Goal: Transaction & Acquisition: Book appointment/travel/reservation

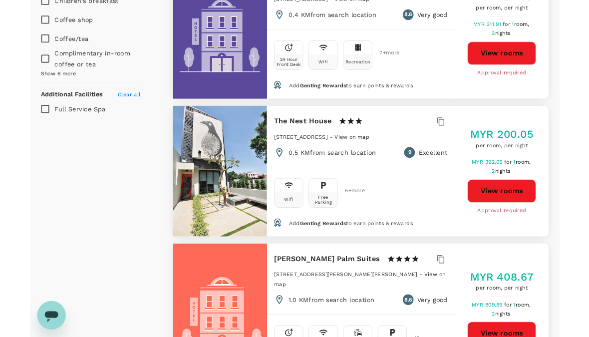
scroll to position [750, 0]
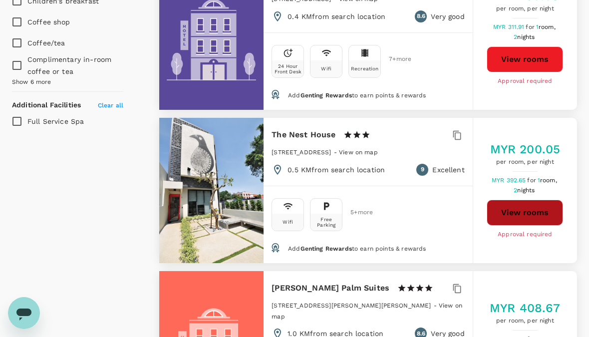
click at [523, 220] on button "View rooms" at bounding box center [524, 213] width 76 height 26
type input "1655.98"
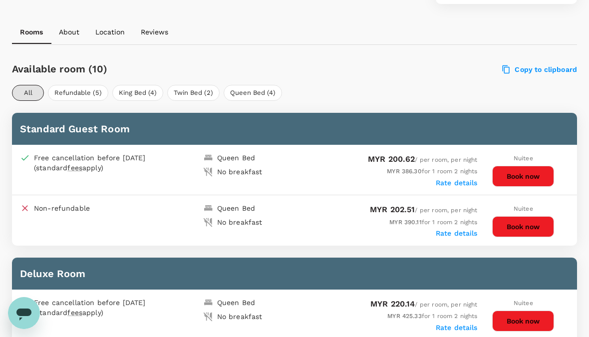
scroll to position [424, 0]
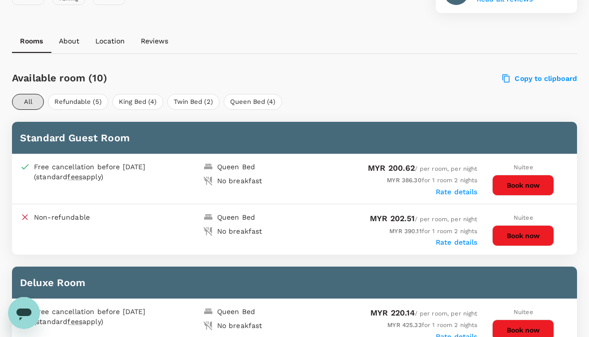
click at [543, 179] on button "Book now" at bounding box center [523, 185] width 62 height 21
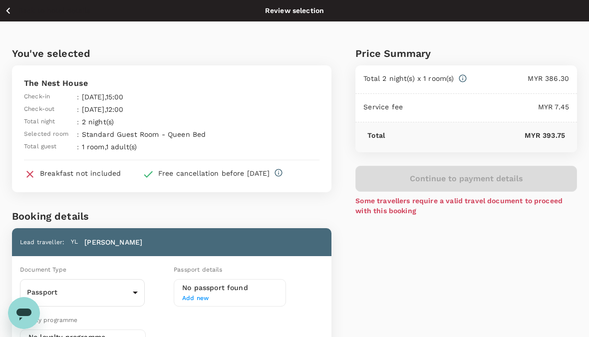
click at [4, 9] on icon "button" at bounding box center [8, 10] width 12 height 12
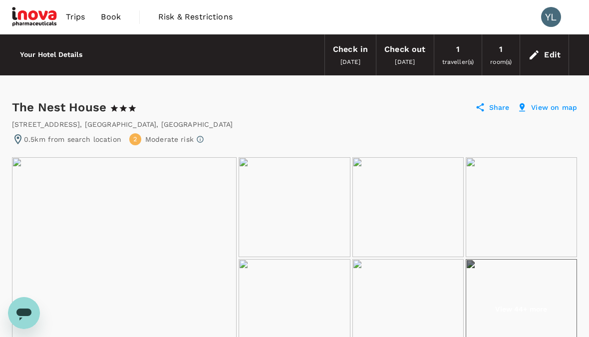
click at [548, 59] on div "Edit" at bounding box center [552, 55] width 16 height 14
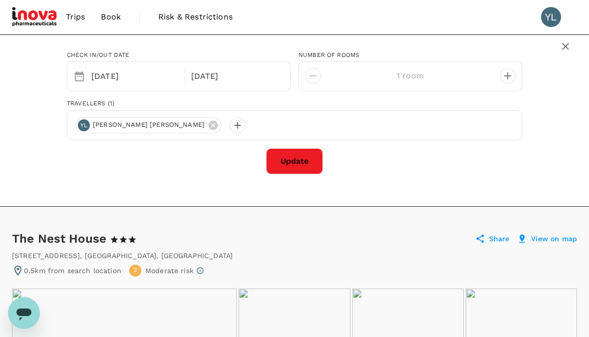
click at [306, 161] on button "Update" at bounding box center [294, 161] width 57 height 26
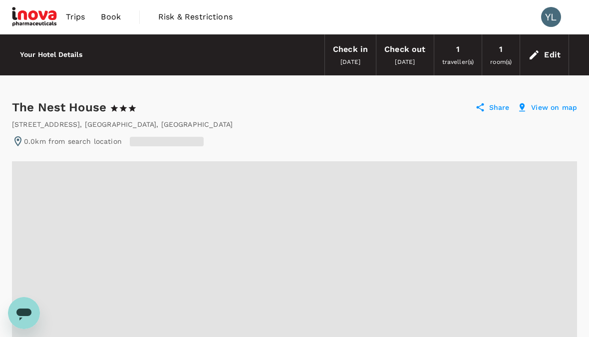
click at [546, 55] on div "Edit" at bounding box center [552, 55] width 16 height 14
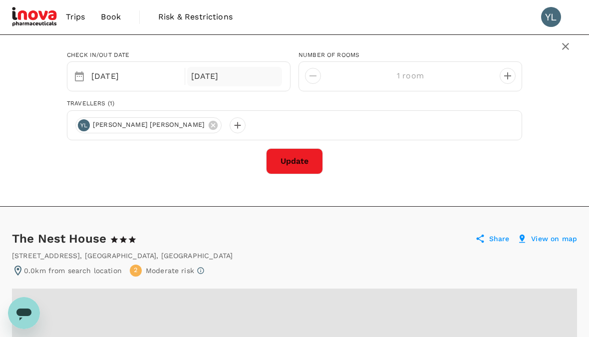
click at [243, 77] on div "17 Oct" at bounding box center [234, 76] width 95 height 19
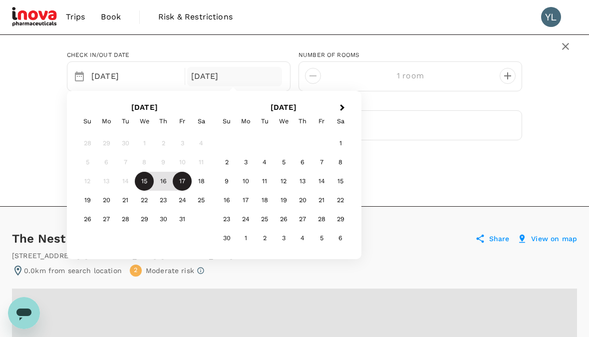
click at [144, 183] on div "15" at bounding box center [144, 181] width 19 height 19
click at [146, 185] on div "15" at bounding box center [144, 181] width 19 height 19
click at [145, 185] on div "15" at bounding box center [144, 181] width 19 height 19
click at [153, 187] on div "15" at bounding box center [144, 181] width 19 height 19
click at [183, 186] on div "17" at bounding box center [182, 181] width 19 height 19
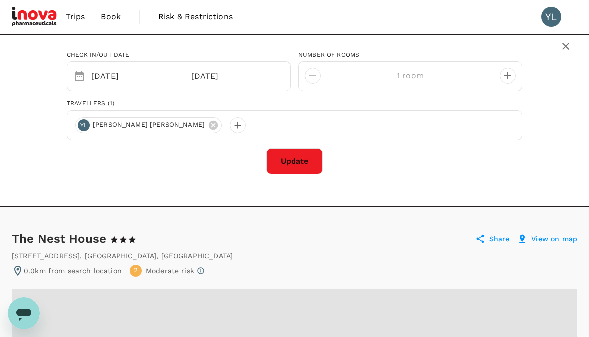
click at [182, 186] on div "Check in/out date 15 Oct Selected date: Friday, October 17th, 2025 17 Oct numbe…" at bounding box center [294, 120] width 589 height 172
click at [255, 78] on div "17 Oct" at bounding box center [234, 76] width 95 height 19
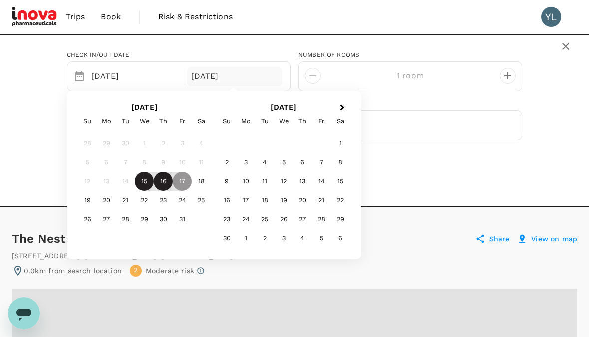
click at [170, 175] on div "16" at bounding box center [163, 181] width 19 height 19
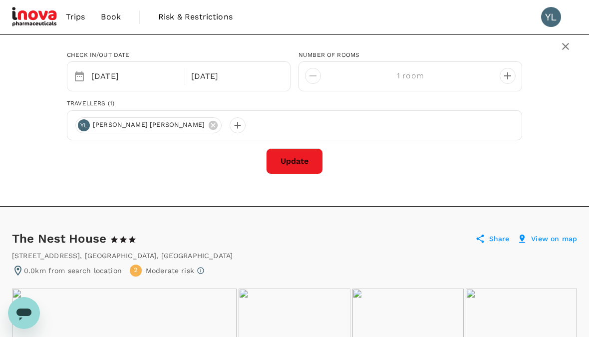
click at [289, 163] on button "Update" at bounding box center [294, 161] width 57 height 26
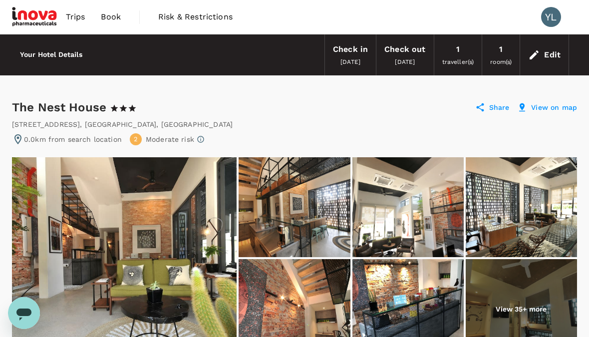
click at [507, 58] on span "room(s)" at bounding box center [500, 61] width 21 height 7
click at [504, 61] on span "room(s)" at bounding box center [500, 61] width 21 height 7
click at [114, 18] on span "Book" at bounding box center [111, 17] width 20 height 12
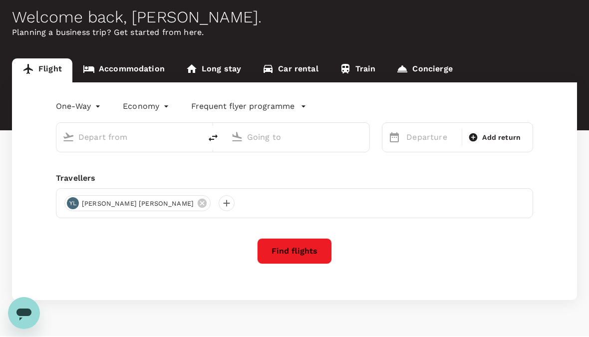
scroll to position [41, 0]
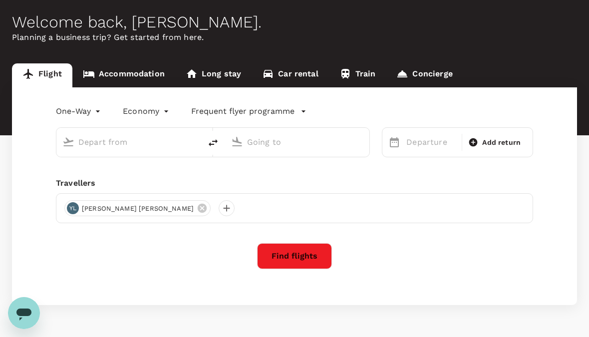
click at [142, 71] on link "Accommodation" at bounding box center [123, 75] width 103 height 24
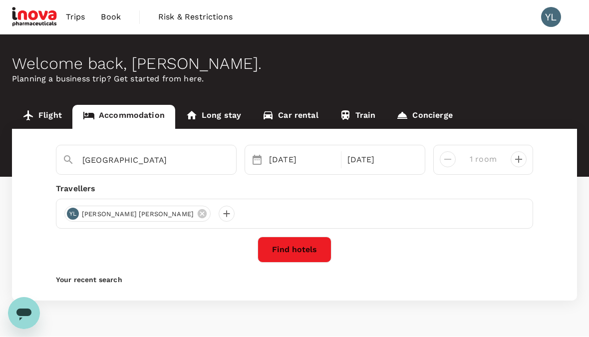
type input "Malacca"
click at [308, 257] on button "Find hotels" at bounding box center [294, 249] width 74 height 26
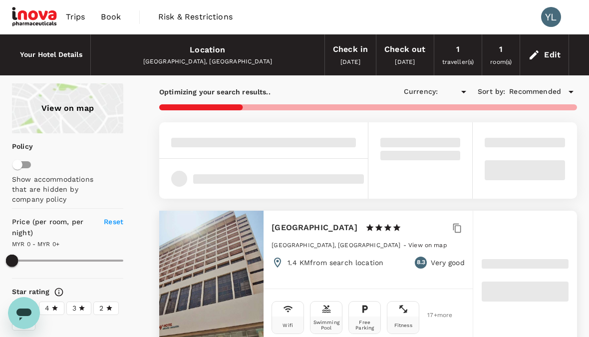
type input "1654.41"
type input "MYR"
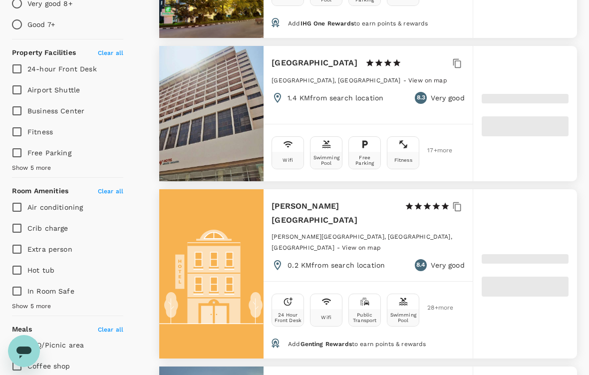
scroll to position [387, 0]
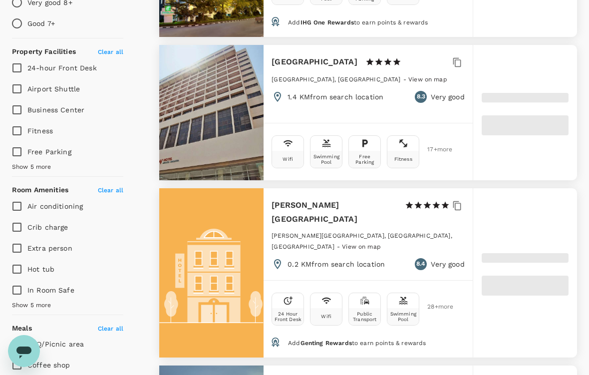
type input "1654.41"
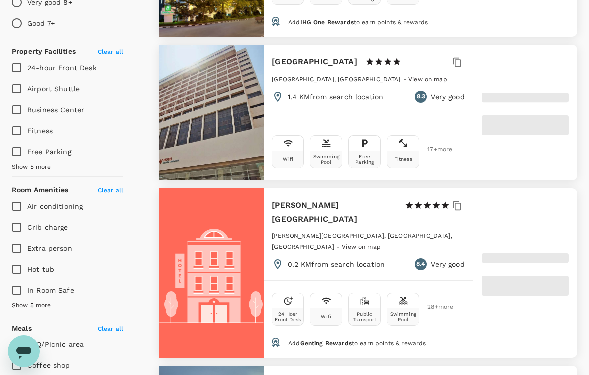
click at [28, 162] on span "Show 5 more" at bounding box center [31, 167] width 39 height 10
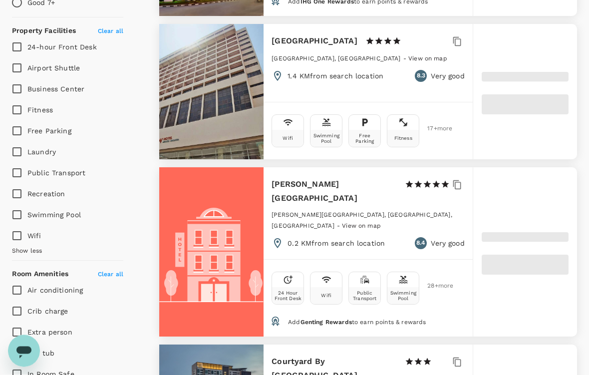
type input "46.79"
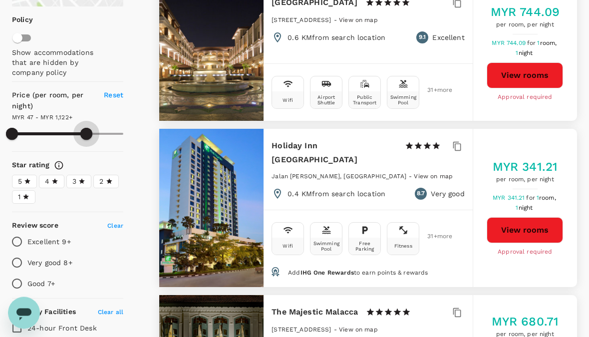
scroll to position [127, 0]
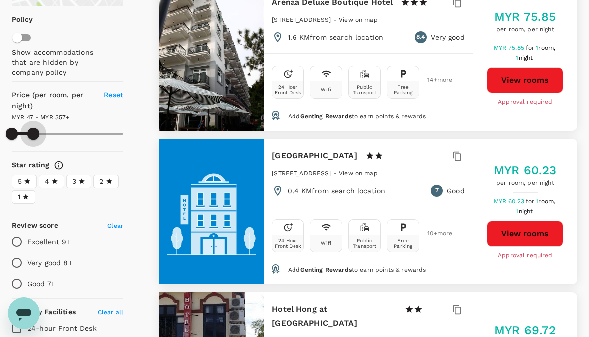
type input "342.79"
type input "MYR"
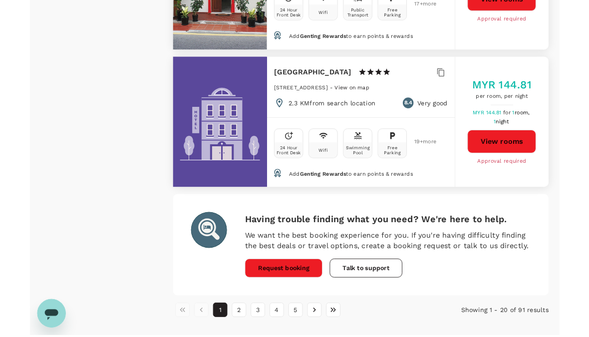
scroll to position [3036, 0]
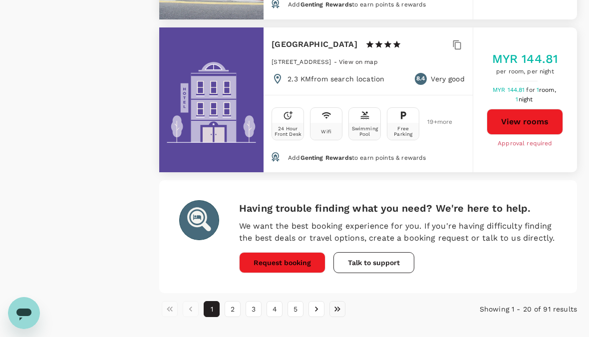
click at [339, 304] on icon "Go to last page" at bounding box center [337, 309] width 10 height 10
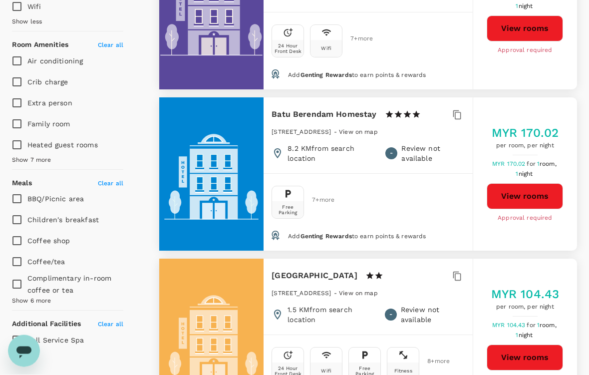
scroll to position [662, 0]
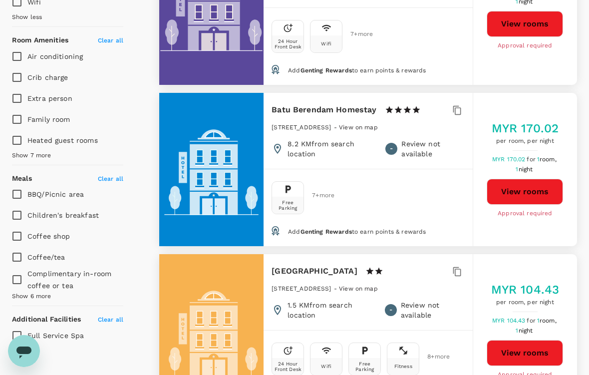
click at [347, 103] on h6 "Batu Berendam Homestay" at bounding box center [323, 110] width 105 height 14
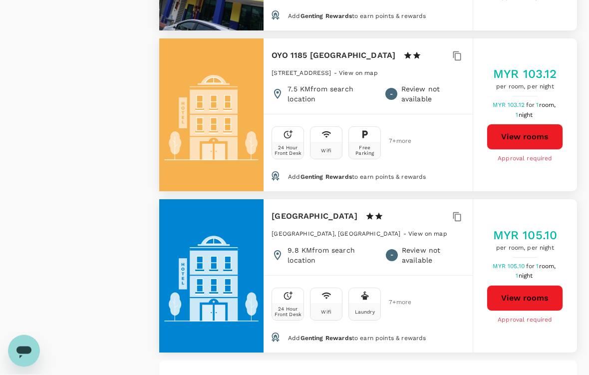
scroll to position [1729, 0]
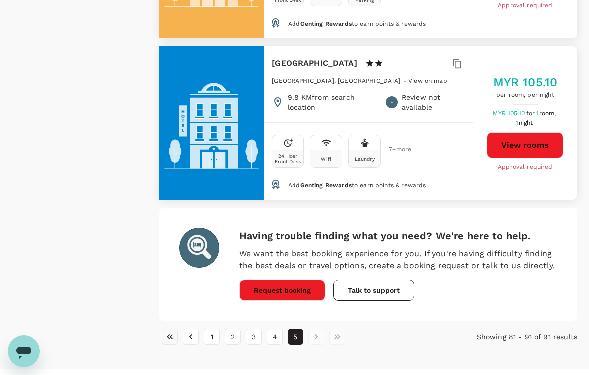
click at [164, 328] on button "Go to first page" at bounding box center [170, 336] width 16 height 16
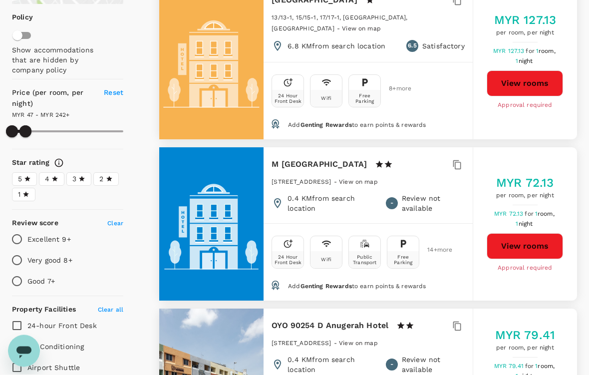
scroll to position [0, 0]
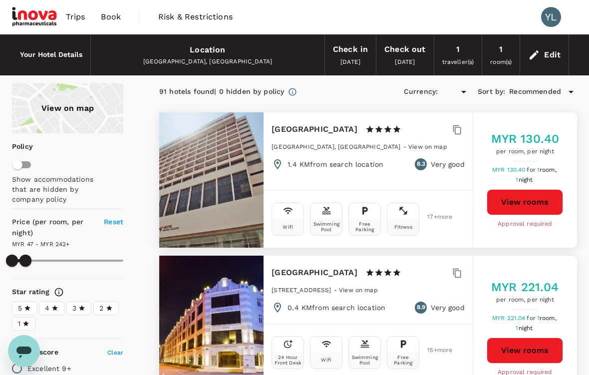
type input "241.79"
type input "MYR"
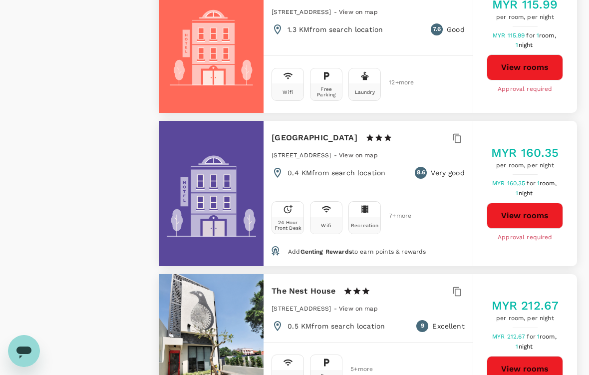
scroll to position [1936, 0]
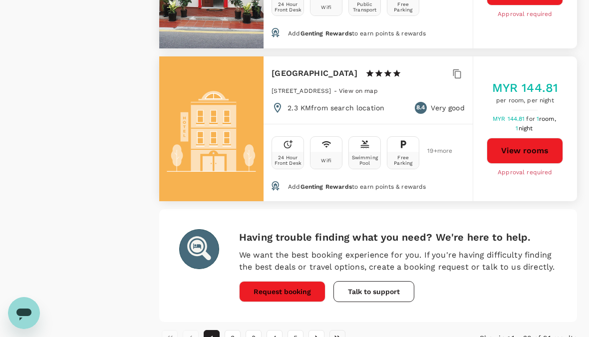
click at [344, 330] on button "Go to last page" at bounding box center [337, 338] width 16 height 16
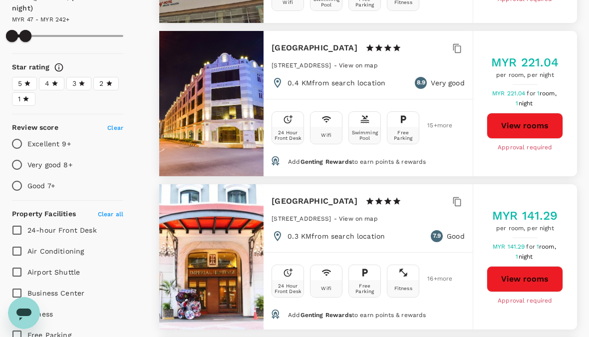
scroll to position [0, 0]
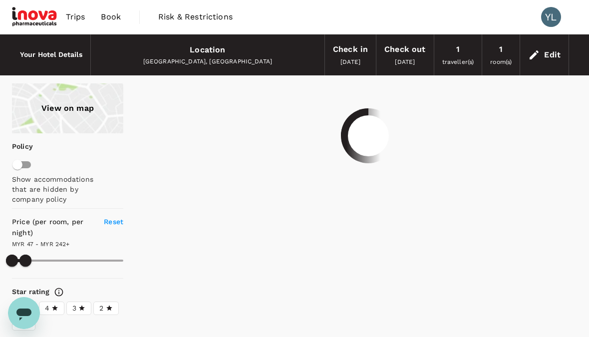
type input "241.79"
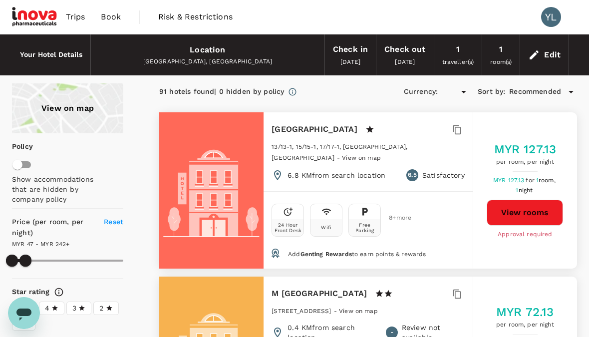
type input "MYR"
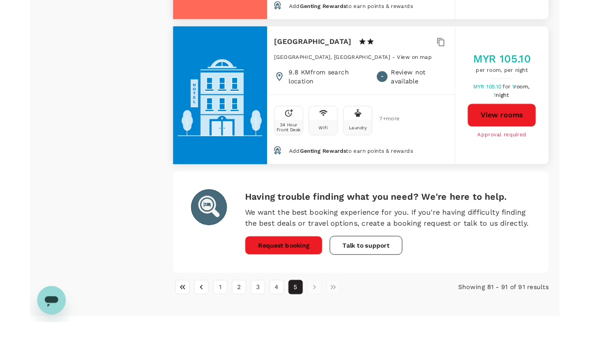
scroll to position [1767, 0]
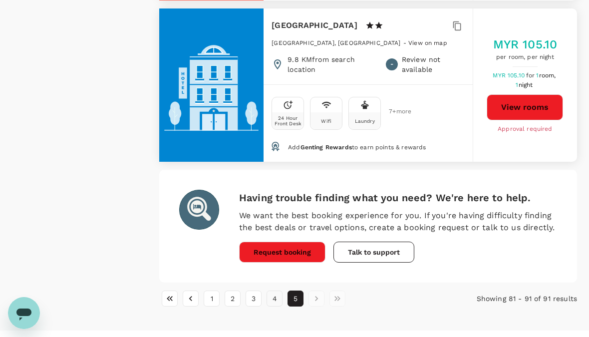
click at [274, 290] on button "4" at bounding box center [274, 298] width 16 height 16
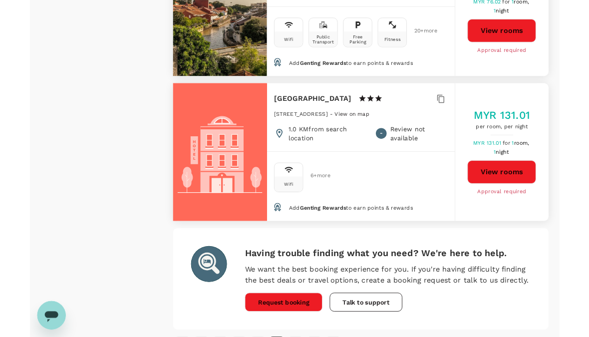
scroll to position [3061, 0]
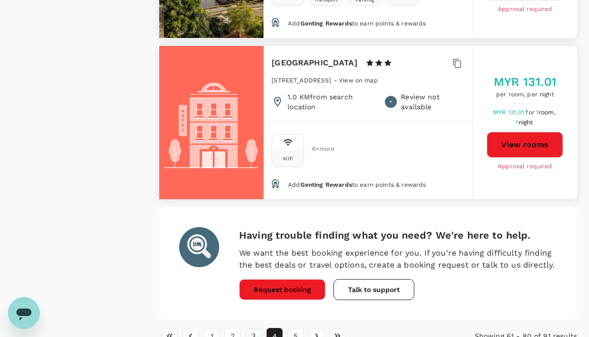
click at [250, 328] on button "3" at bounding box center [253, 336] width 16 height 16
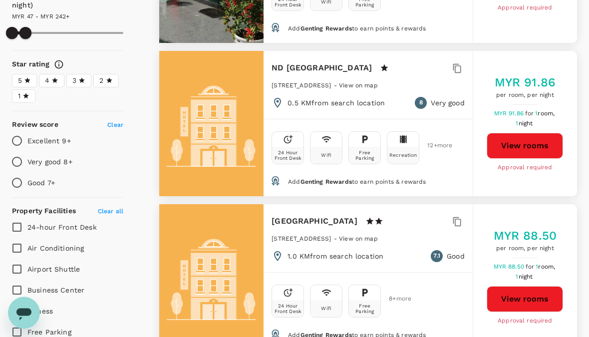
scroll to position [0, 0]
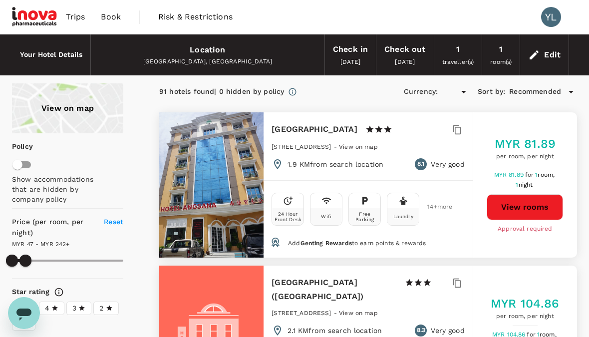
type input "241.79"
type input "MYR"
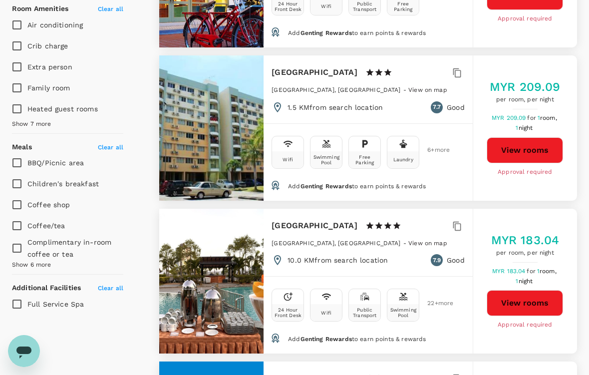
scroll to position [696, 0]
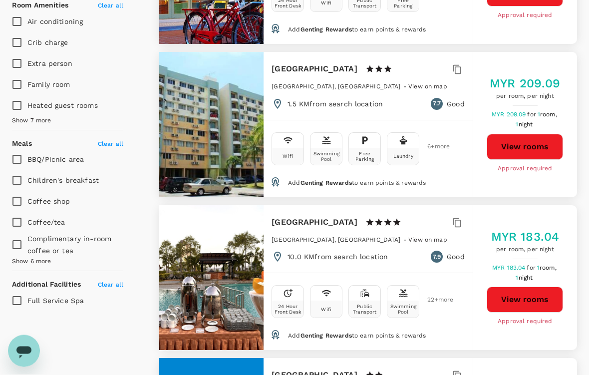
click at [352, 62] on h6 "Malacca Hotel Apartment" at bounding box center [314, 69] width 86 height 14
click at [233, 149] on div at bounding box center [211, 124] width 104 height 145
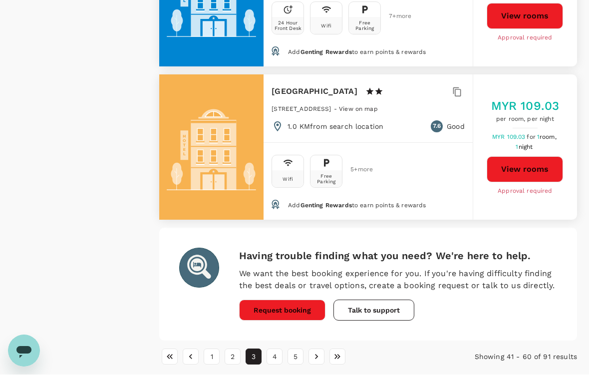
scroll to position [3023, 0]
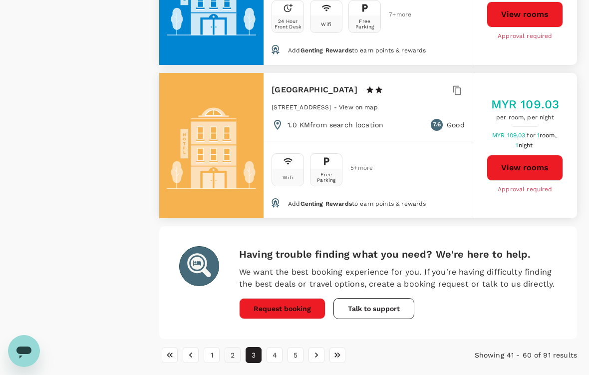
click at [228, 336] on button "2" at bounding box center [232, 355] width 16 height 16
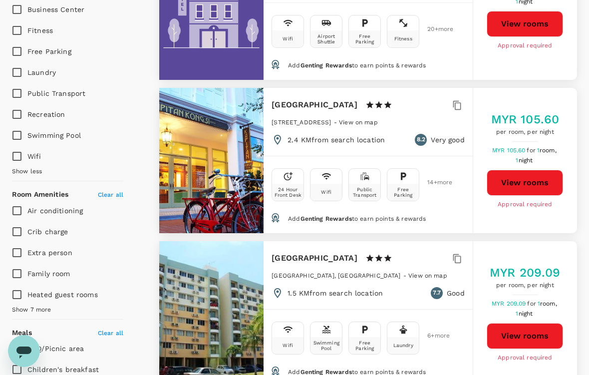
scroll to position [0, 0]
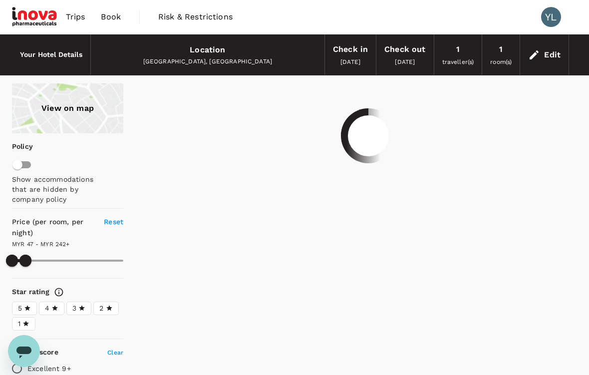
type input "241.79"
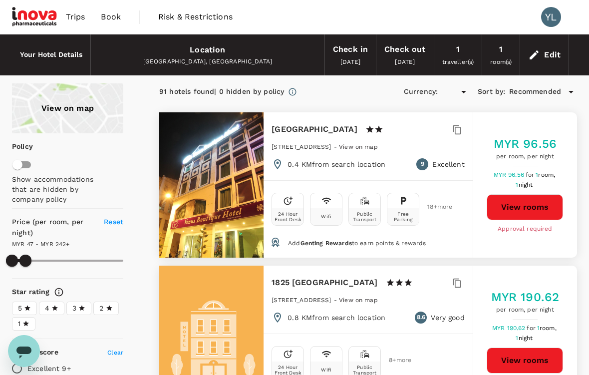
type input "MYR"
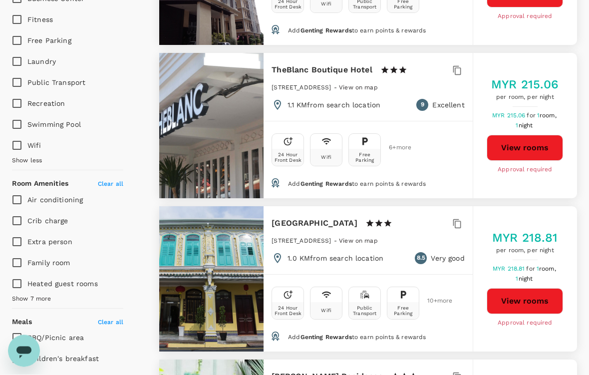
scroll to position [519, 0]
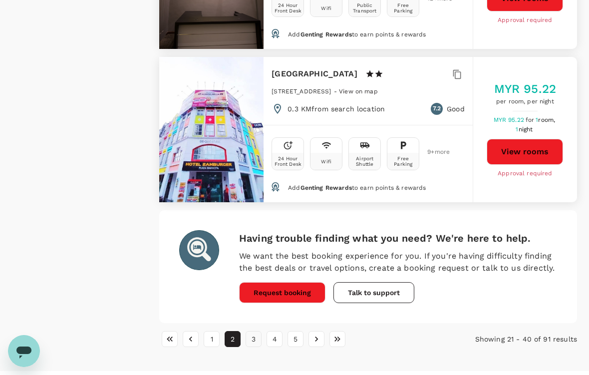
click at [252, 336] on button "3" at bounding box center [253, 339] width 16 height 16
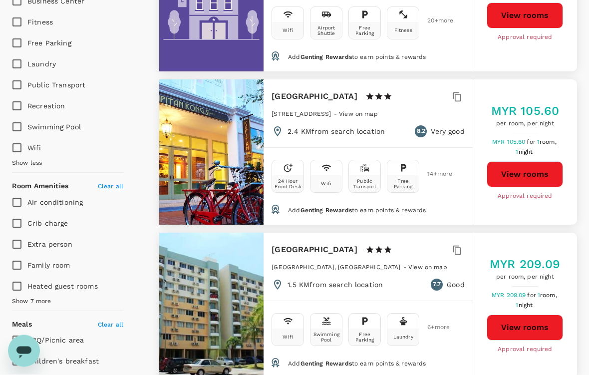
scroll to position [569, 0]
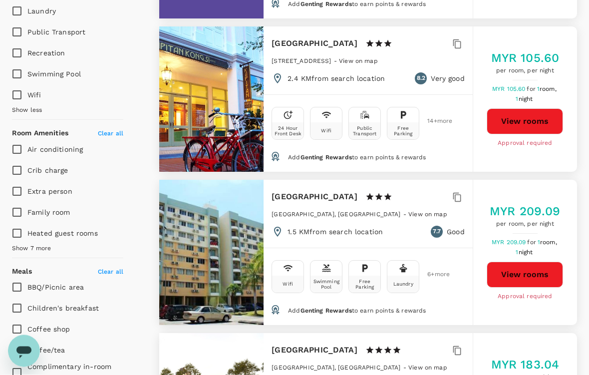
click at [531, 262] on button "View rooms" at bounding box center [524, 275] width 76 height 26
type input "241.79"
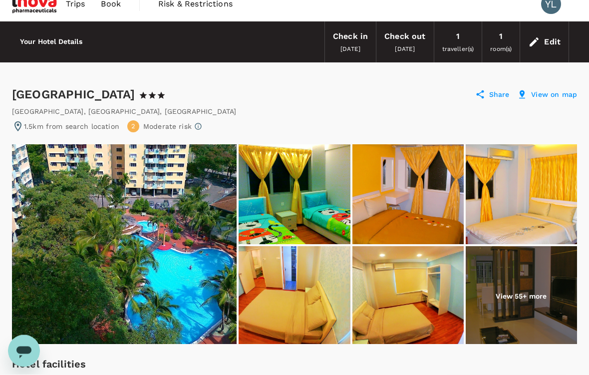
scroll to position [15, 0]
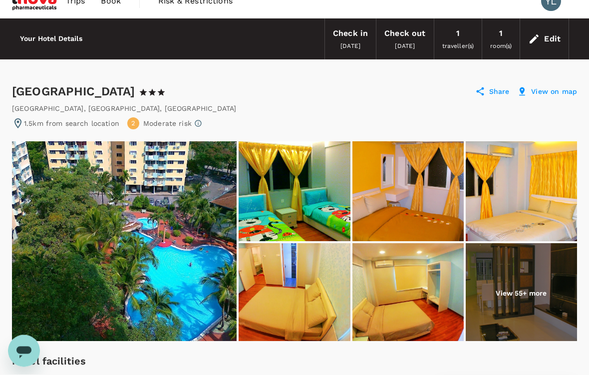
click at [314, 196] on img at bounding box center [293, 192] width 111 height 100
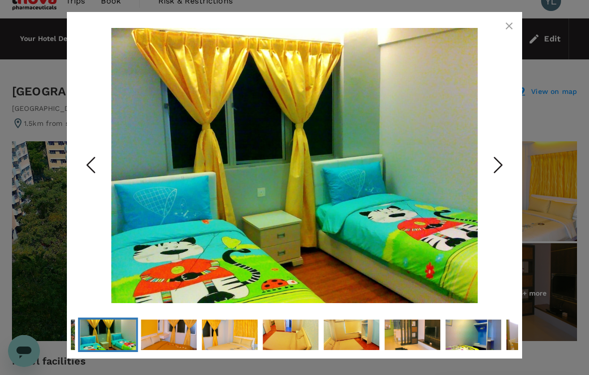
click at [495, 172] on icon "Next Slide" at bounding box center [498, 165] width 30 height 30
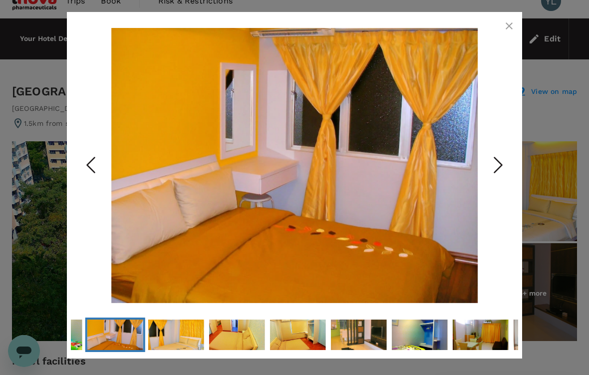
click at [490, 180] on icon "Next Slide" at bounding box center [498, 165] width 30 height 30
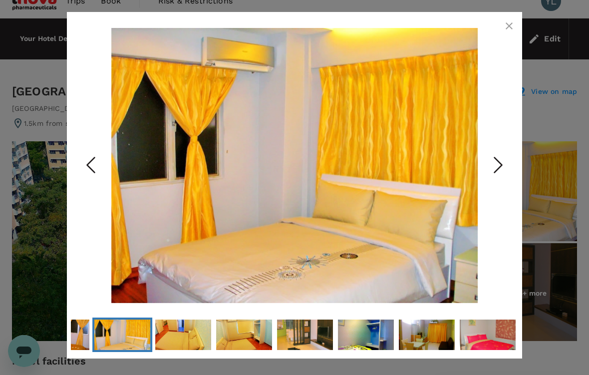
click at [504, 173] on icon "Next Slide" at bounding box center [498, 165] width 30 height 30
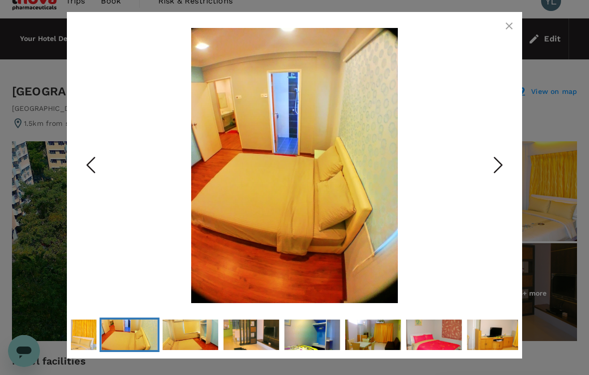
click at [500, 180] on icon "Next Slide" at bounding box center [498, 165] width 30 height 30
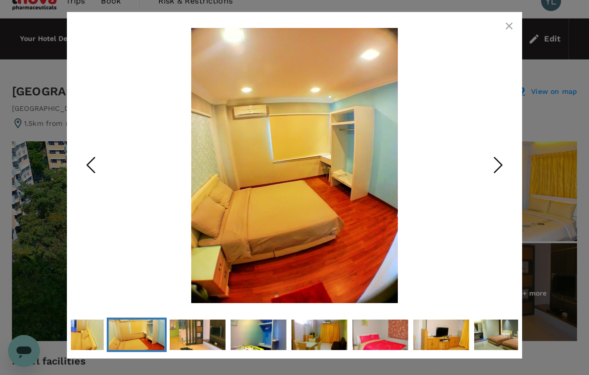
click at [500, 180] on icon "Next Slide" at bounding box center [498, 165] width 30 height 30
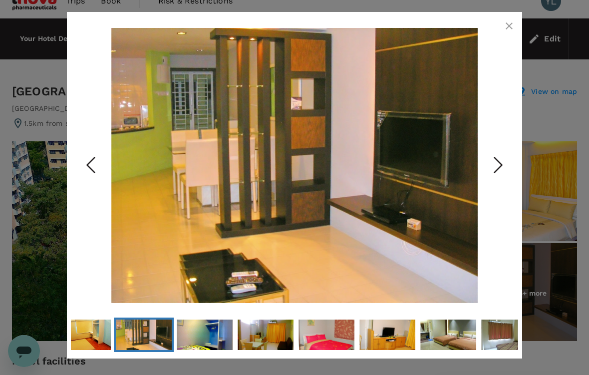
click at [504, 179] on icon "Next Slide" at bounding box center [498, 165] width 30 height 30
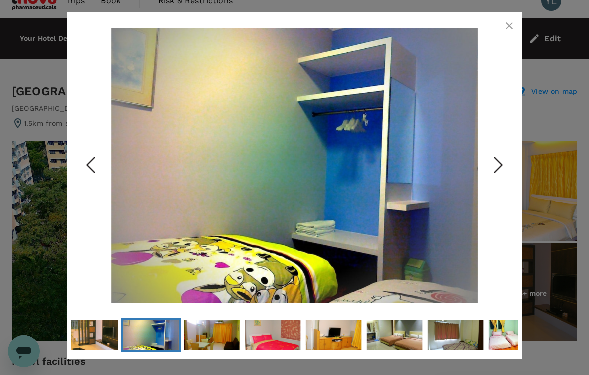
click at [504, 180] on icon "Next Slide" at bounding box center [498, 165] width 30 height 30
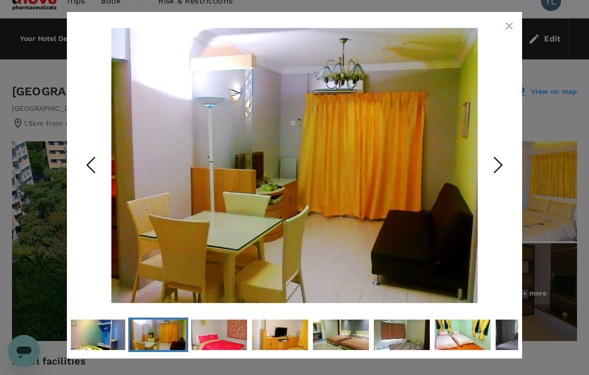
click at [500, 180] on icon "Next Slide" at bounding box center [498, 165] width 30 height 30
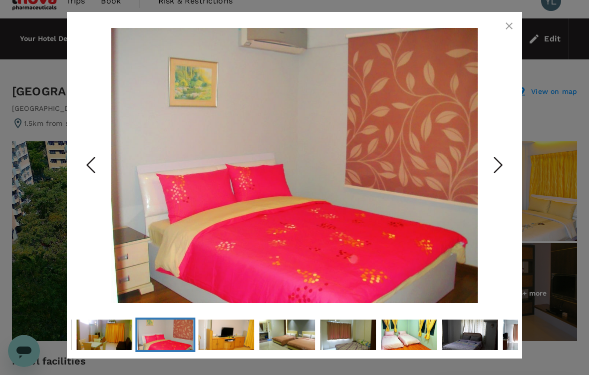
click at [503, 180] on icon "Next Slide" at bounding box center [498, 165] width 30 height 30
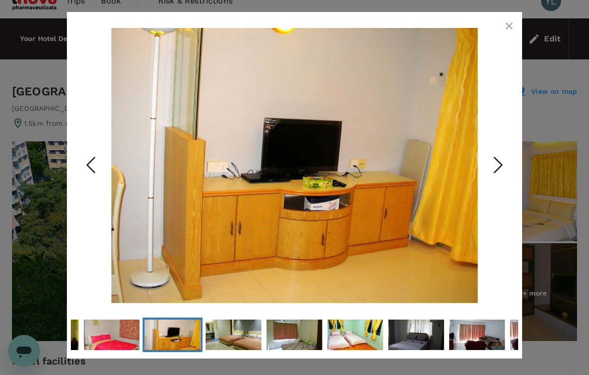
click at [501, 180] on icon "Next Slide" at bounding box center [498, 165] width 30 height 30
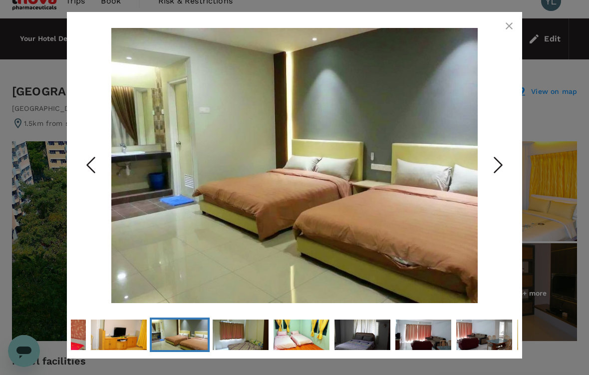
click at [499, 180] on icon "Next Slide" at bounding box center [498, 165] width 30 height 30
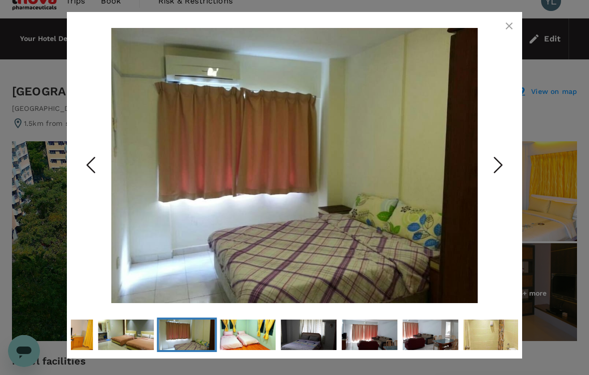
click at [502, 180] on icon "Next Slide" at bounding box center [498, 165] width 30 height 30
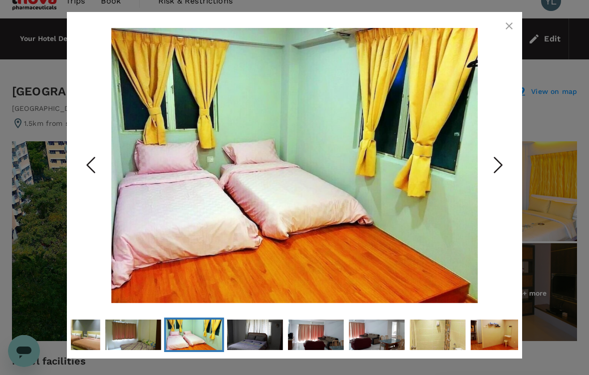
click at [502, 180] on icon "Next Slide" at bounding box center [498, 165] width 30 height 30
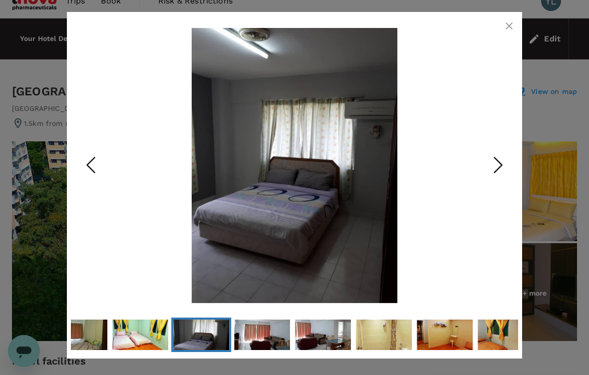
click at [500, 180] on icon "Next Slide" at bounding box center [498, 165] width 30 height 30
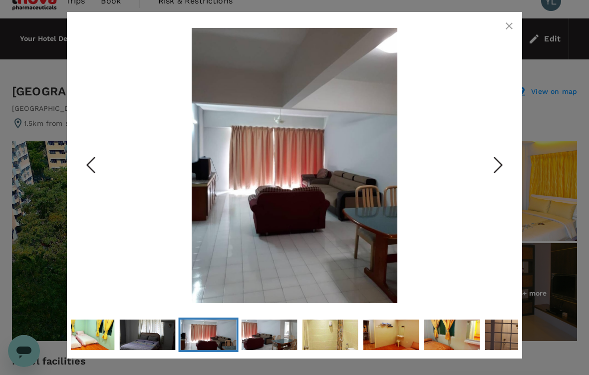
click at [497, 180] on icon "Next Slide" at bounding box center [498, 165] width 30 height 30
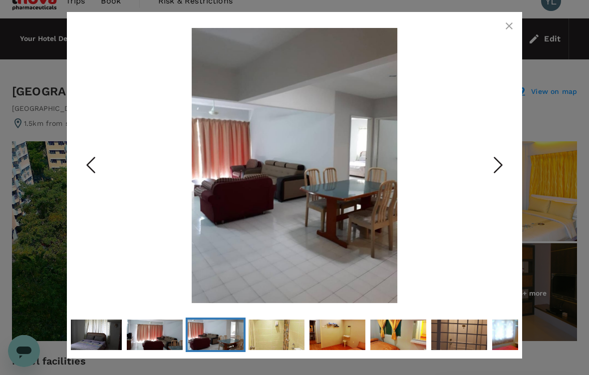
click at [495, 186] on button "Next Slide" at bounding box center [498, 165] width 40 height 81
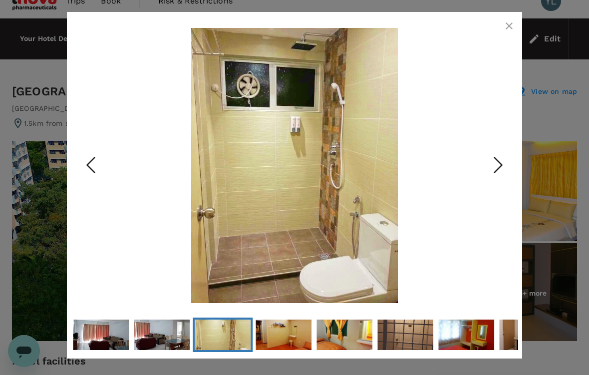
click at [491, 188] on button "Next Slide" at bounding box center [498, 165] width 40 height 81
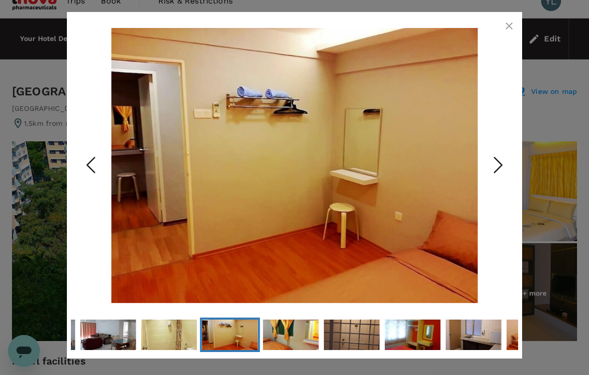
click at [493, 187] on button "Next Slide" at bounding box center [498, 165] width 40 height 81
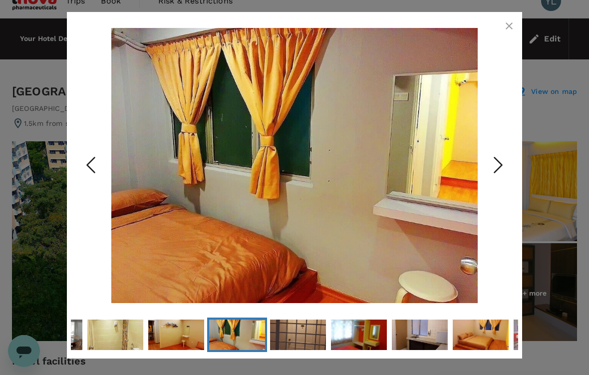
click at [492, 186] on button "Next Slide" at bounding box center [498, 165] width 40 height 81
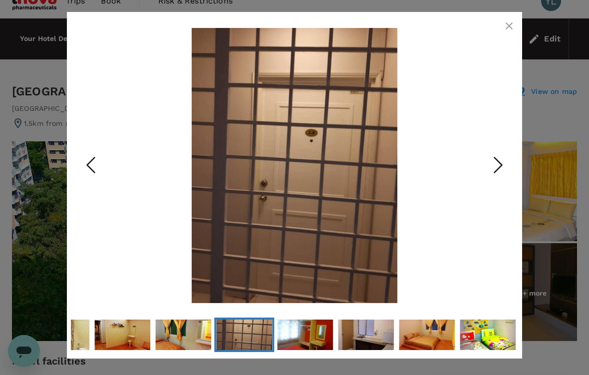
click at [490, 188] on button "Next Slide" at bounding box center [498, 165] width 40 height 81
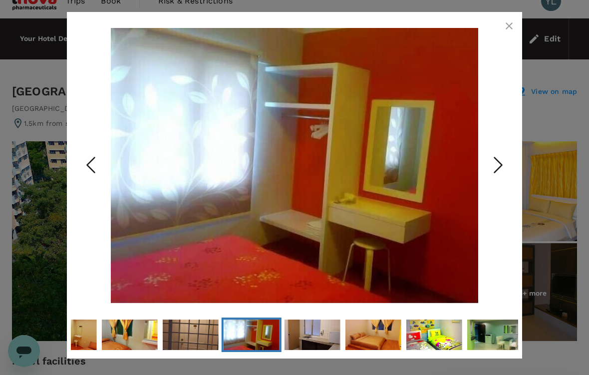
click at [496, 180] on icon "Next Slide" at bounding box center [498, 165] width 30 height 30
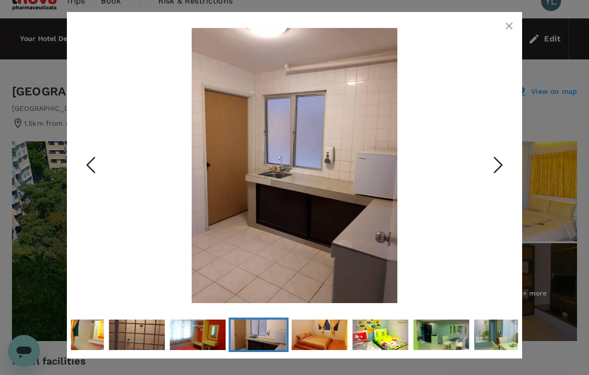
click at [491, 188] on button "Next Slide" at bounding box center [498, 165] width 40 height 81
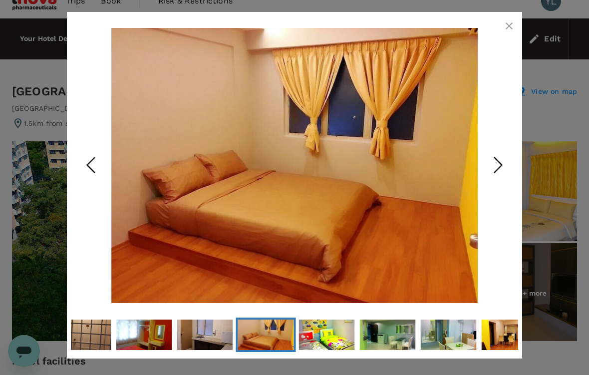
click at [490, 187] on button "Next Slide" at bounding box center [498, 165] width 40 height 81
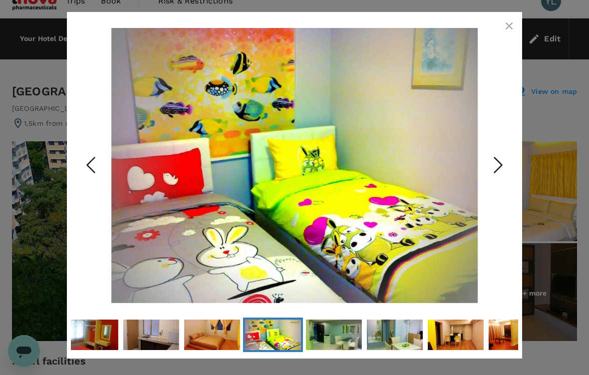
click at [499, 180] on icon "Next Slide" at bounding box center [498, 165] width 30 height 30
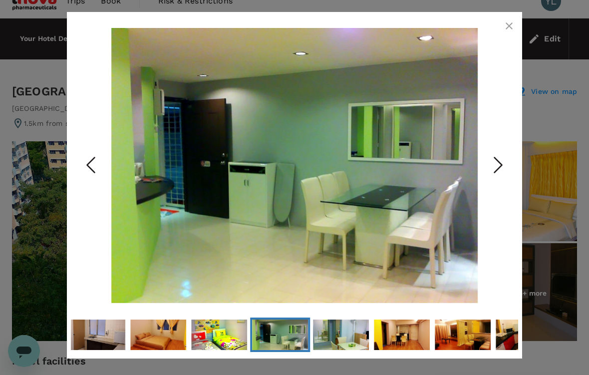
click at [500, 179] on icon "Next Slide" at bounding box center [498, 165] width 30 height 30
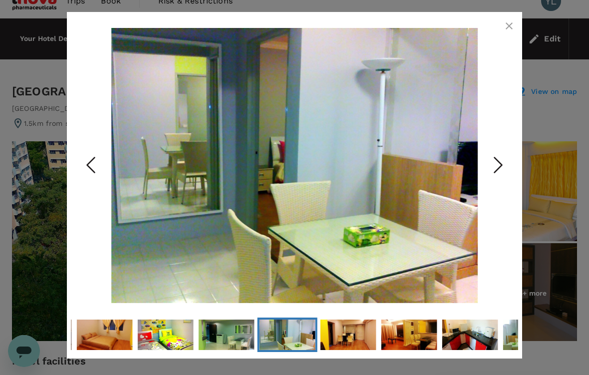
click at [500, 179] on icon "Next Slide" at bounding box center [498, 165] width 30 height 30
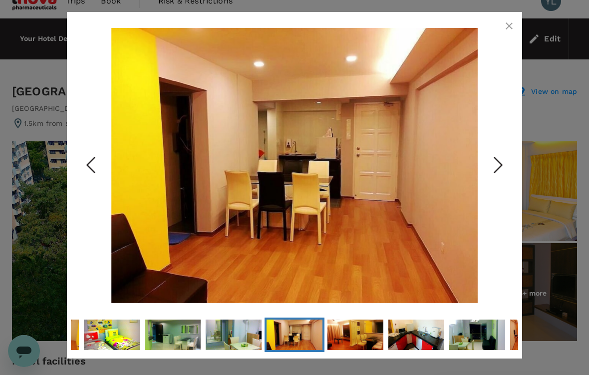
click at [502, 179] on icon "Next Slide" at bounding box center [498, 165] width 30 height 30
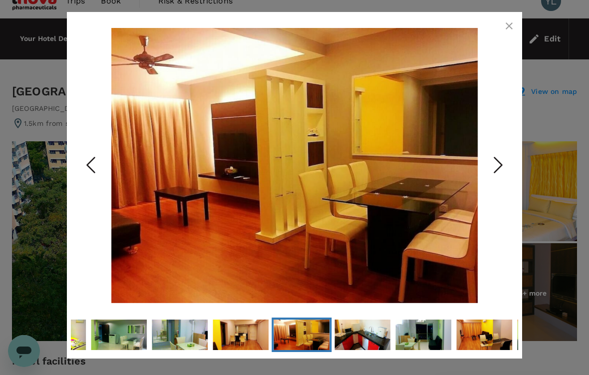
click at [500, 180] on icon "Next Slide" at bounding box center [498, 165] width 30 height 30
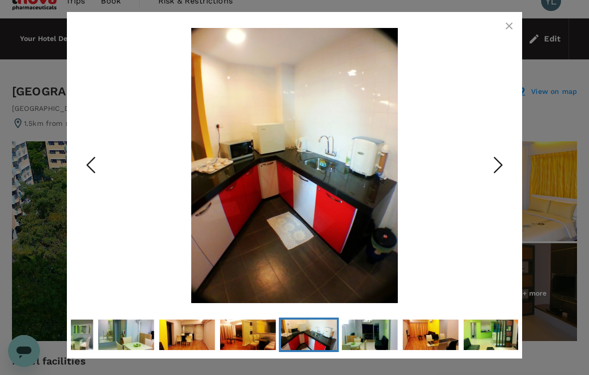
click at [506, 26] on icon "button" at bounding box center [509, 26] width 12 height 12
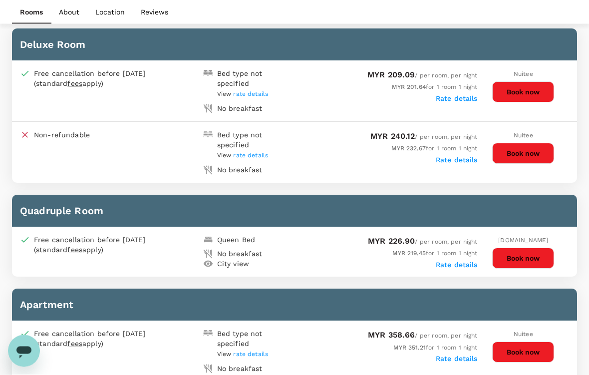
scroll to position [518, 0]
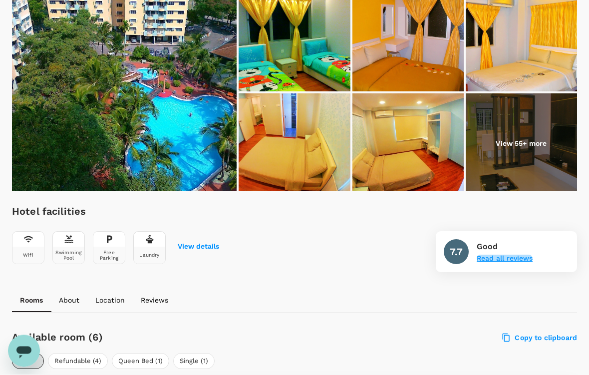
click at [501, 258] on button "Read all reviews" at bounding box center [504, 259] width 56 height 8
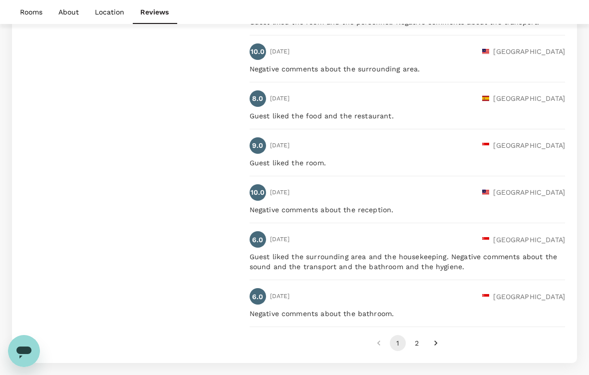
scroll to position [1572, 0]
click at [423, 336] on button "2" at bounding box center [416, 343] width 16 height 16
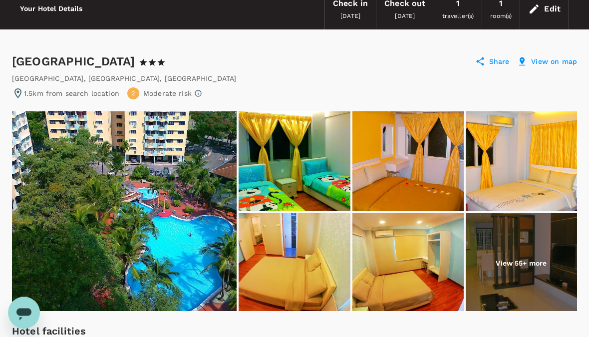
scroll to position [0, 0]
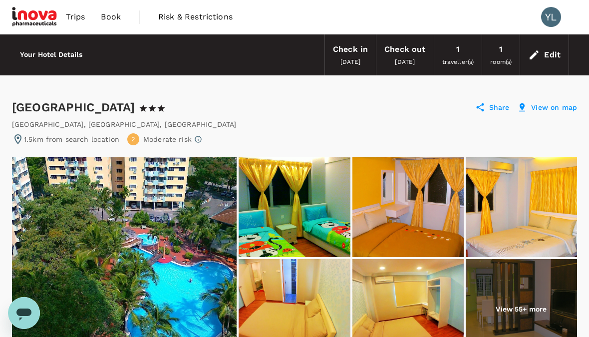
click at [548, 108] on p "View on map" at bounding box center [554, 107] width 46 height 10
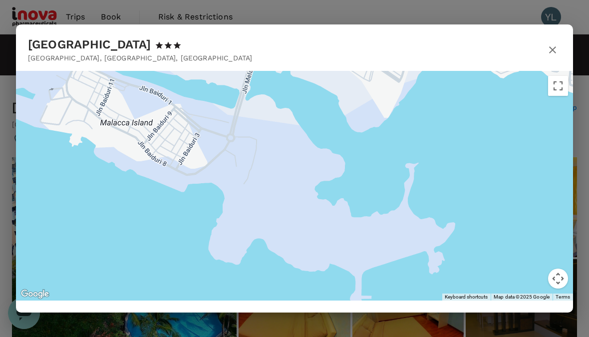
click at [548, 48] on icon "button" at bounding box center [552, 50] width 12 height 12
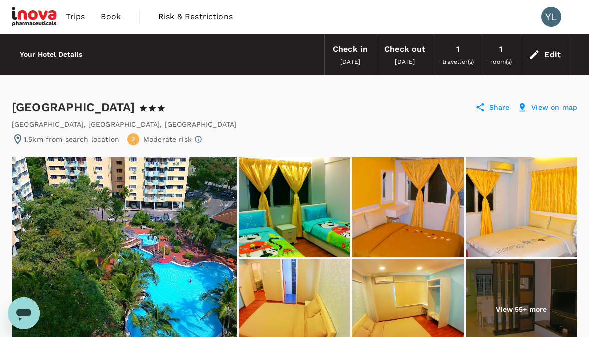
click at [43, 59] on h6 "Your Hotel Details" at bounding box center [51, 54] width 62 height 11
click at [65, 57] on h6 "Your Hotel Details" at bounding box center [51, 54] width 62 height 11
click at [194, 15] on span "Risk & Restrictions" at bounding box center [195, 17] width 74 height 12
click at [541, 54] on div "Edit" at bounding box center [544, 54] width 48 height 35
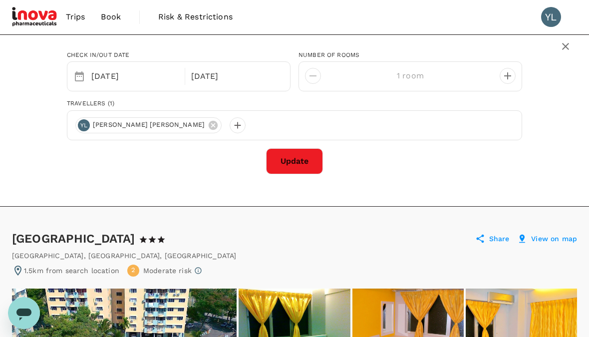
click at [306, 172] on button "Update" at bounding box center [294, 161] width 57 height 26
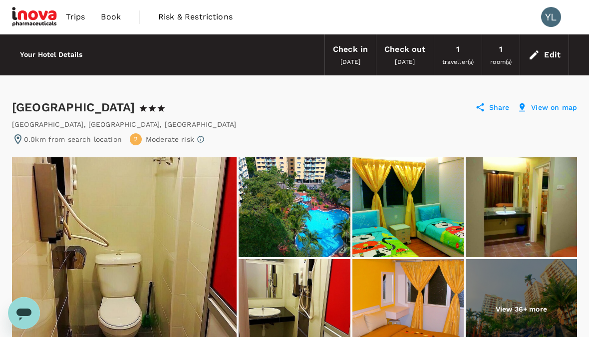
click at [107, 19] on span "Book" at bounding box center [111, 17] width 20 height 12
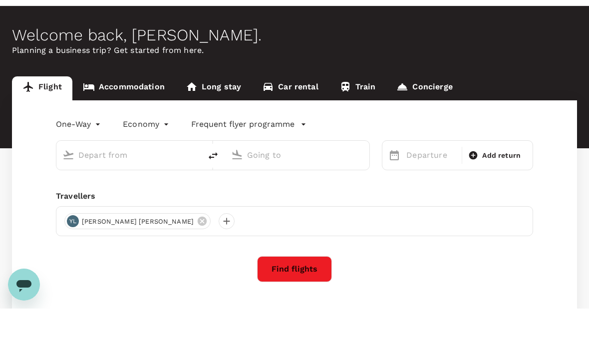
click at [123, 105] on link "Accommodation" at bounding box center [123, 117] width 103 height 24
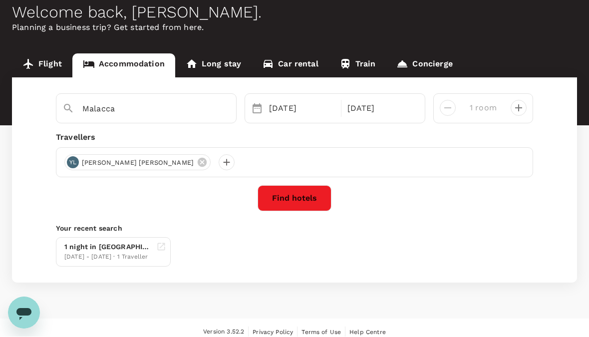
scroll to position [58, 0]
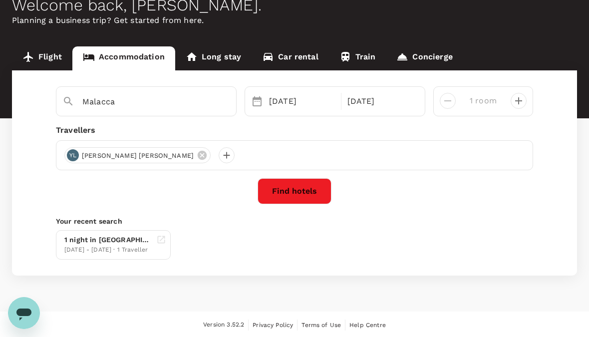
click at [296, 193] on button "Find hotels" at bounding box center [294, 191] width 74 height 26
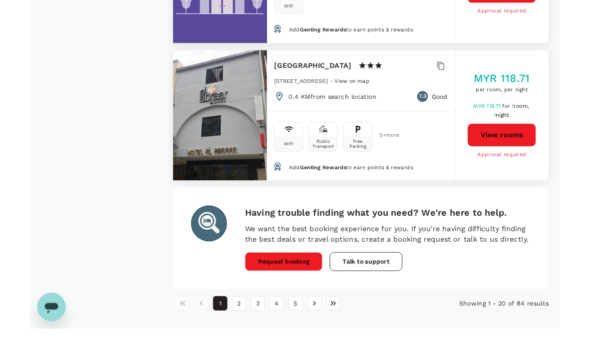
scroll to position [3036, 0]
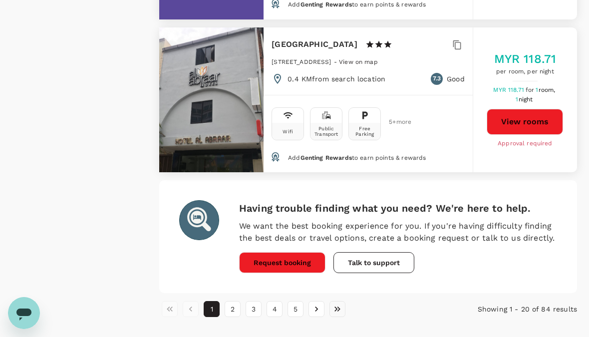
click at [334, 301] on button "Go to last page" at bounding box center [337, 309] width 16 height 16
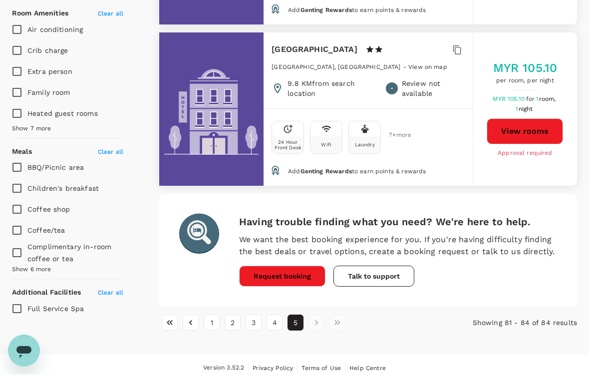
scroll to position [564, 0]
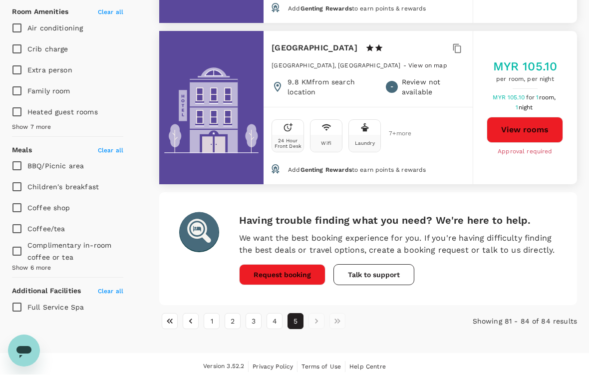
click at [345, 321] on li "pagination navigation" at bounding box center [337, 321] width 21 height 16
click at [277, 329] on button "4" at bounding box center [274, 321] width 16 height 16
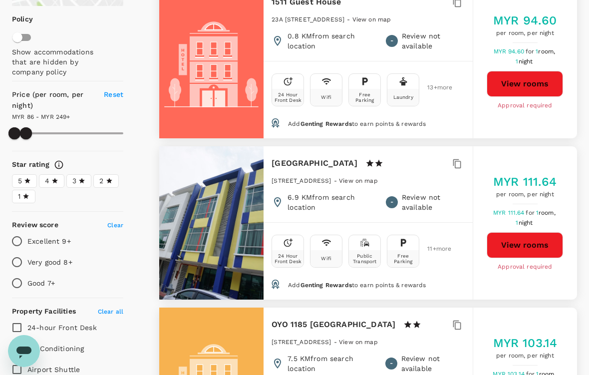
scroll to position [0, 0]
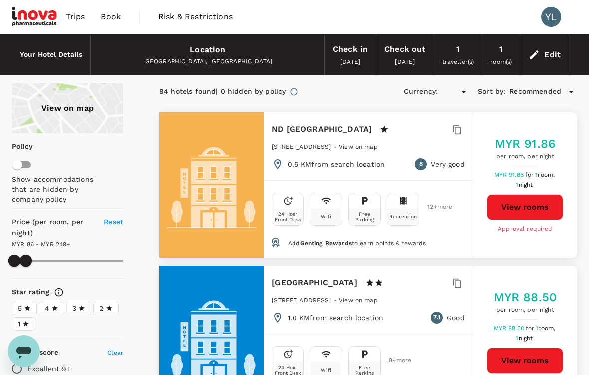
type input "248.79"
type input "MYR"
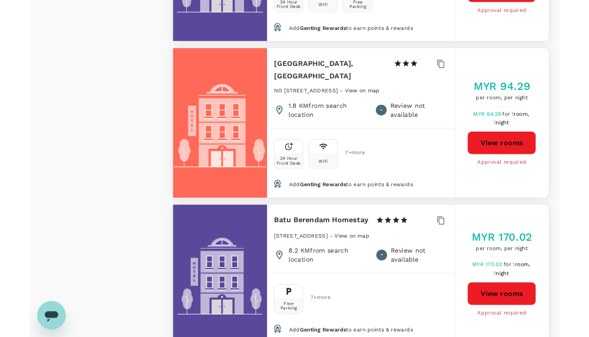
scroll to position [2822, 0]
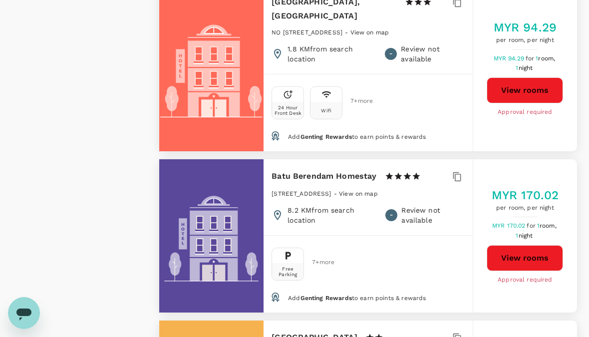
click at [524, 245] on button "View rooms" at bounding box center [524, 258] width 76 height 26
type input "248.79"
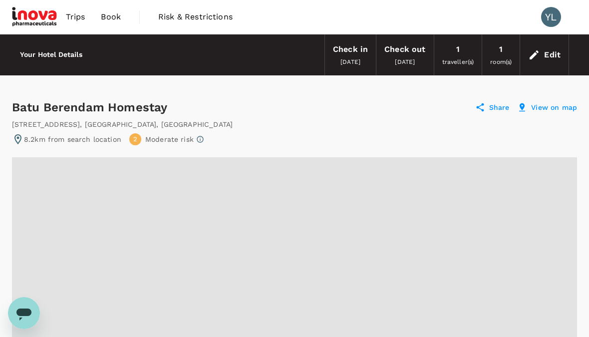
radio input "true"
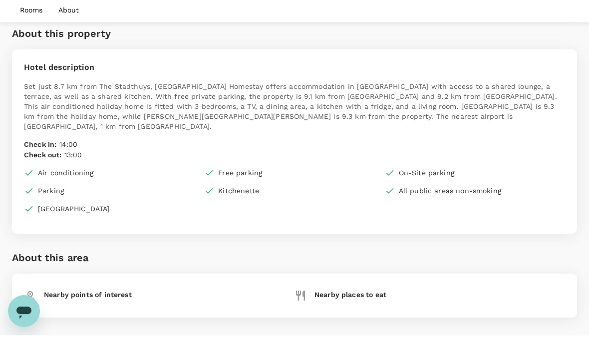
scroll to position [654, 0]
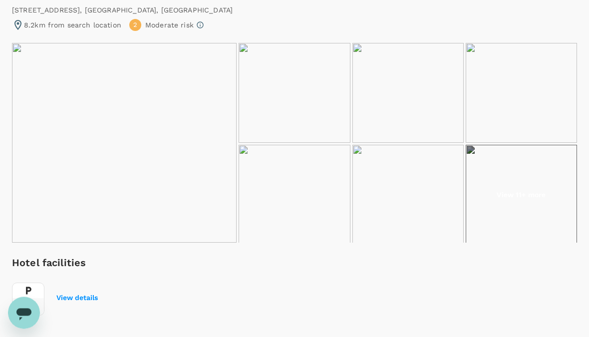
click at [86, 181] on img at bounding box center [124, 143] width 224 height 200
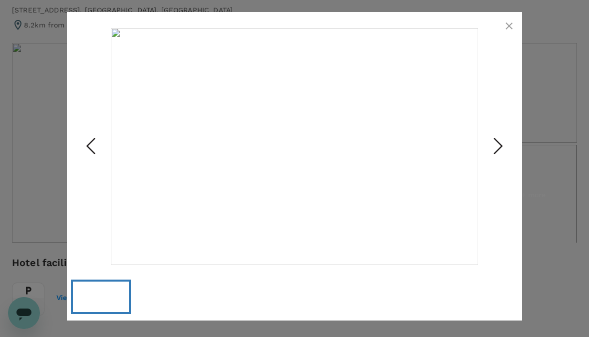
click at [81, 180] on button "Previous Slide" at bounding box center [91, 146] width 40 height 81
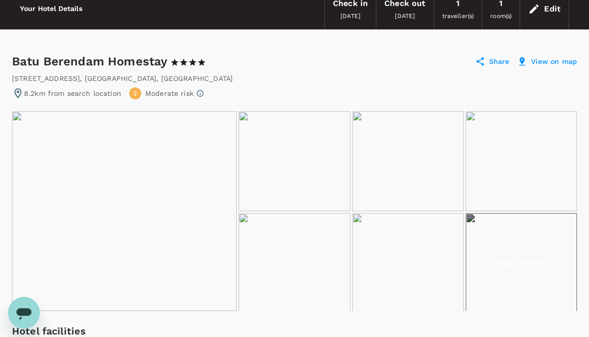
scroll to position [40, 0]
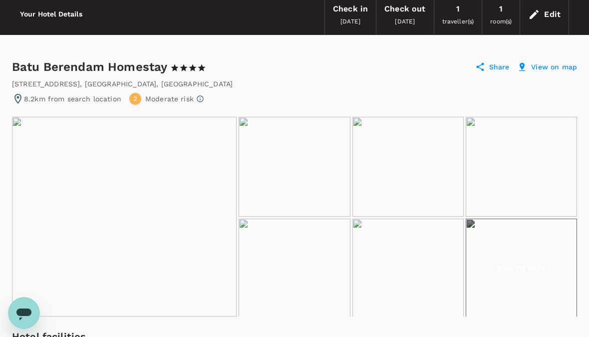
click at [111, 221] on img at bounding box center [124, 217] width 224 height 200
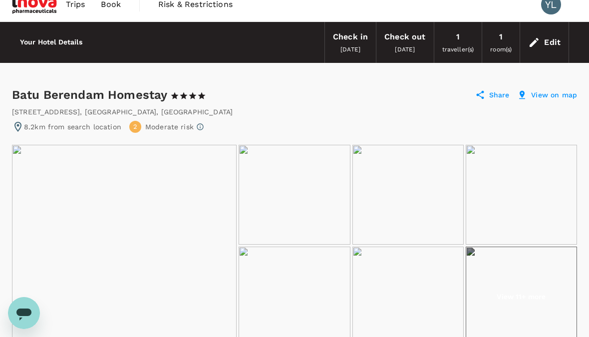
click at [118, 2] on span "Book" at bounding box center [111, 5] width 20 height 12
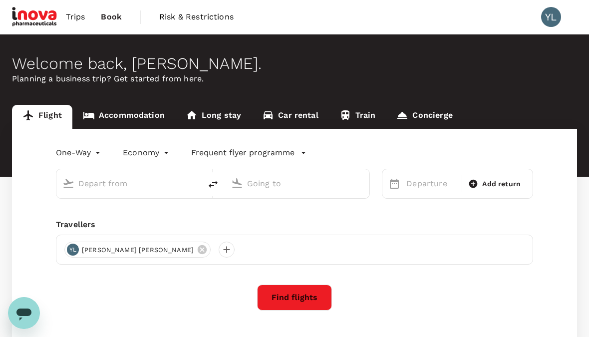
click at [112, 110] on link "Accommodation" at bounding box center [123, 117] width 103 height 24
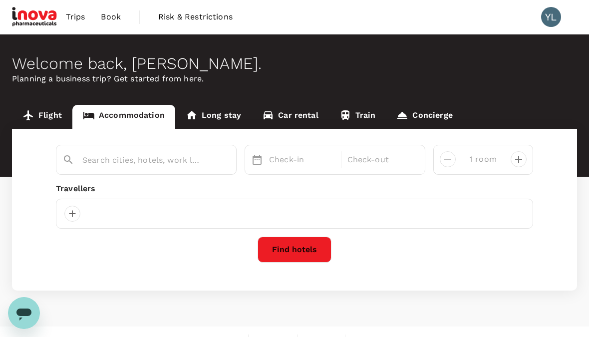
type input "Malacca"
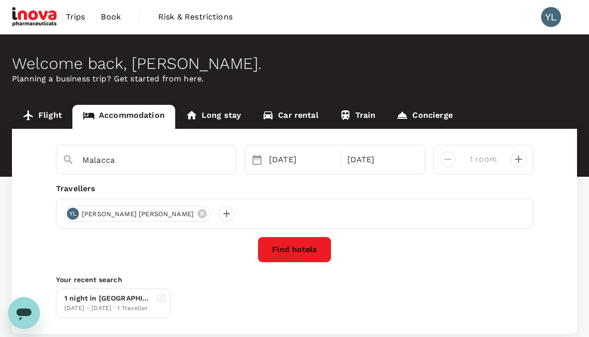
click at [213, 113] on link "Long stay" at bounding box center [213, 117] width 76 height 24
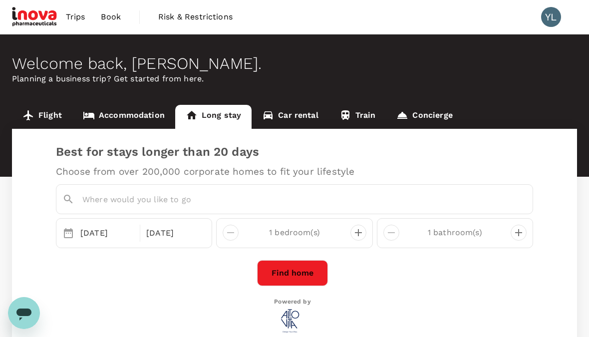
click at [120, 109] on link "Accommodation" at bounding box center [123, 117] width 103 height 24
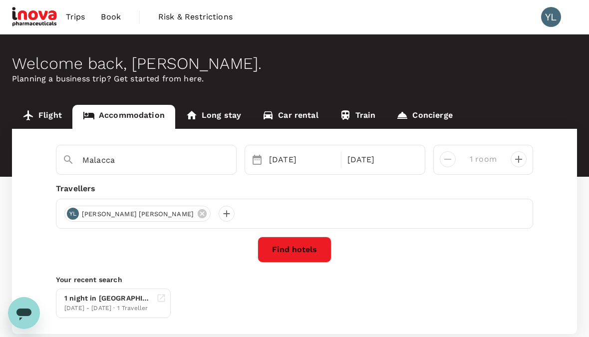
click at [316, 246] on button "Find hotels" at bounding box center [294, 249] width 74 height 26
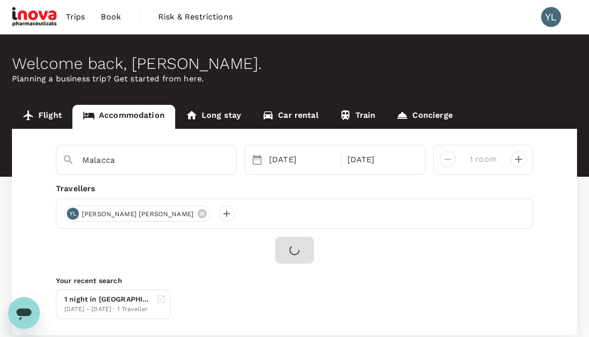
click at [495, 234] on div "Malacca 15 Oct 16 Oct 1 room Travellers YL Ying Lu Lum Your recent search 1 nig…" at bounding box center [294, 232] width 565 height 206
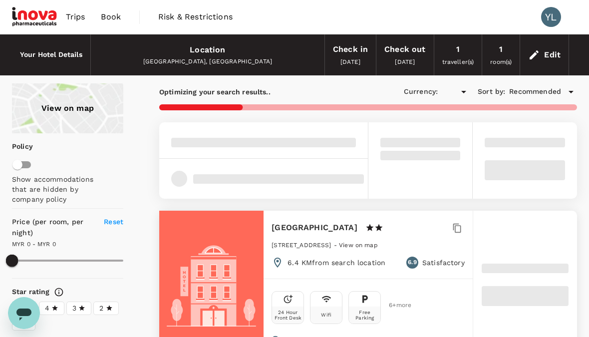
type input "824.41"
type input "MYR"
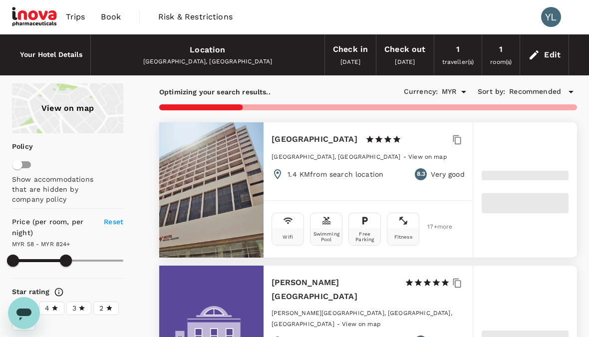
type input "824.79"
type input "46.79"
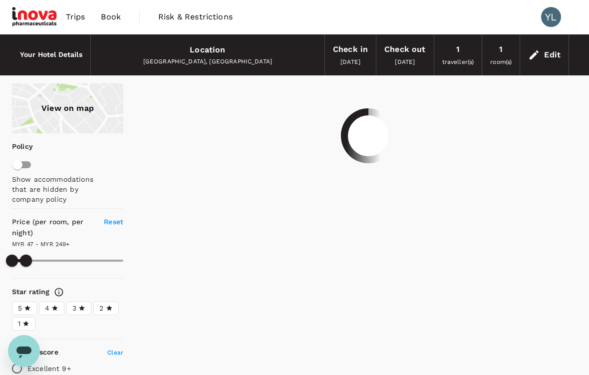
type input "248.79"
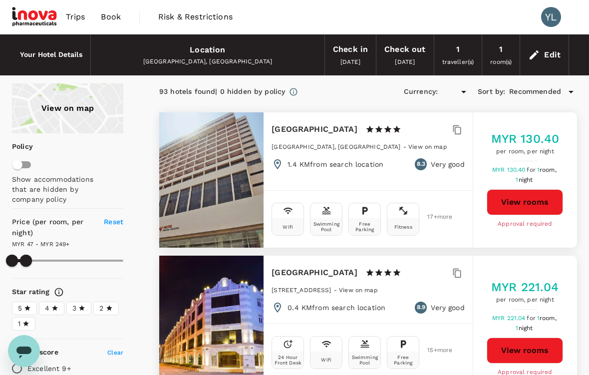
type input "MYR"
click at [25, 304] on icon at bounding box center [27, 307] width 7 height 7
click at [0, 0] on input "5" at bounding box center [0, 0] width 0 height 0
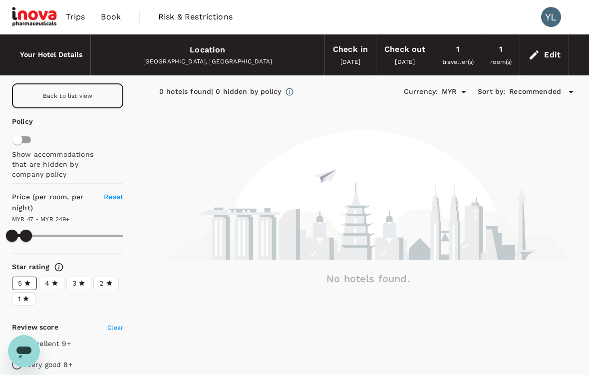
click at [51, 279] on icon at bounding box center [54, 282] width 7 height 7
click at [0, 0] on input "4" at bounding box center [0, 0] width 0 height 0
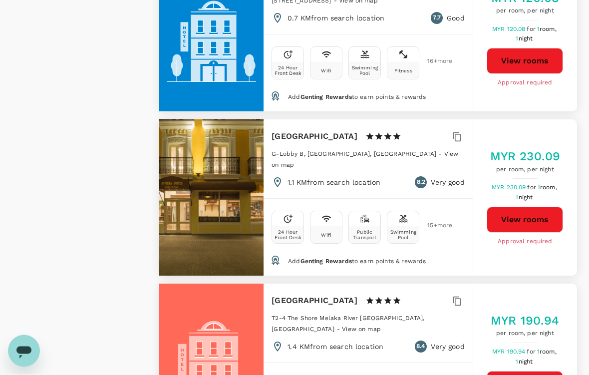
scroll to position [1233, 0]
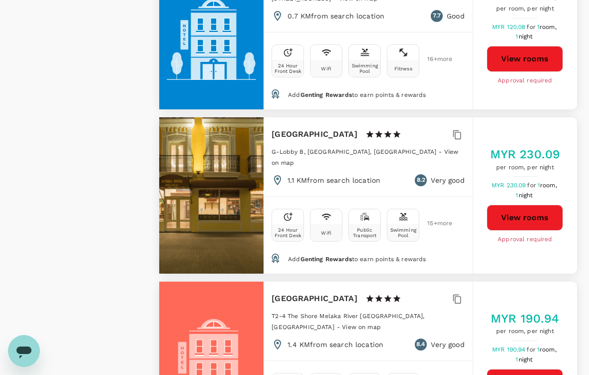
click at [542, 204] on button "View rooms" at bounding box center [524, 217] width 76 height 26
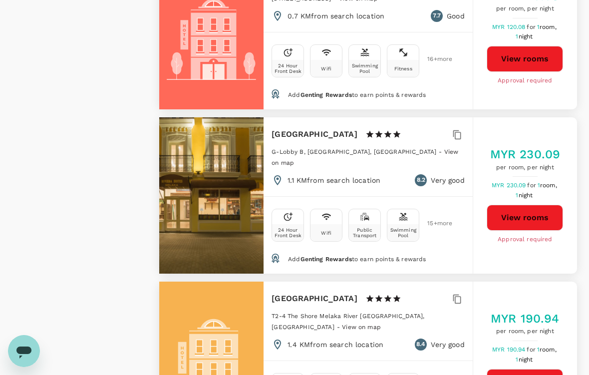
type input "248.79"
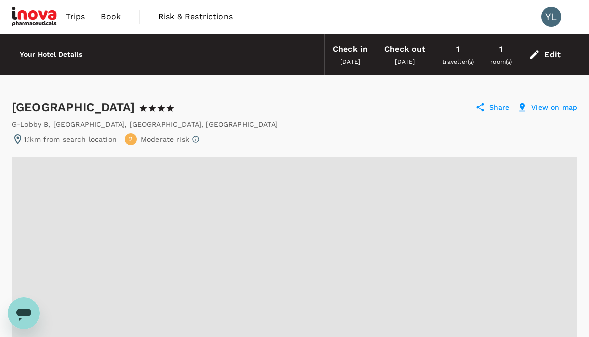
click at [108, 20] on span "Book" at bounding box center [111, 17] width 20 height 12
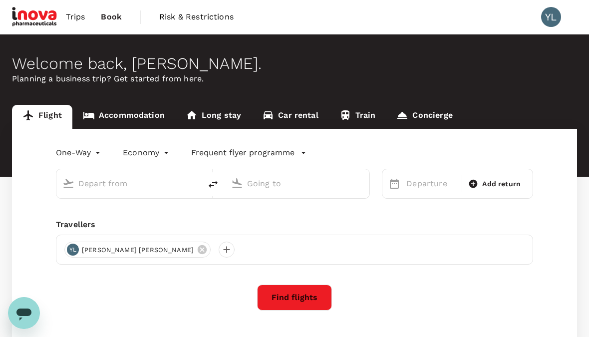
click at [110, 119] on link "Accommodation" at bounding box center [123, 117] width 103 height 24
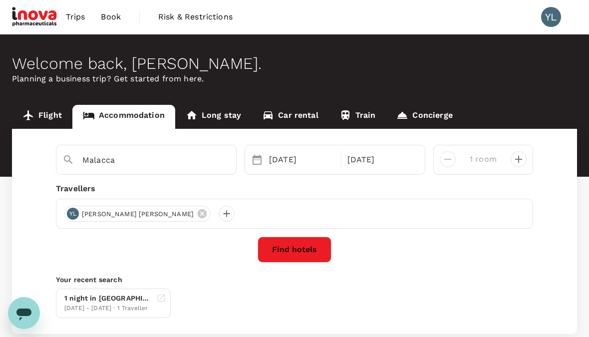
click at [311, 259] on button "Find hotels" at bounding box center [294, 249] width 74 height 26
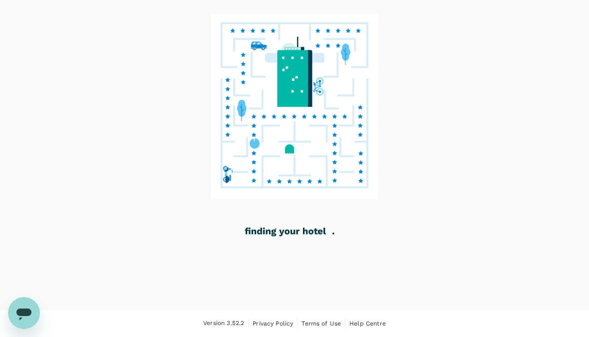
scroll to position [30, 0]
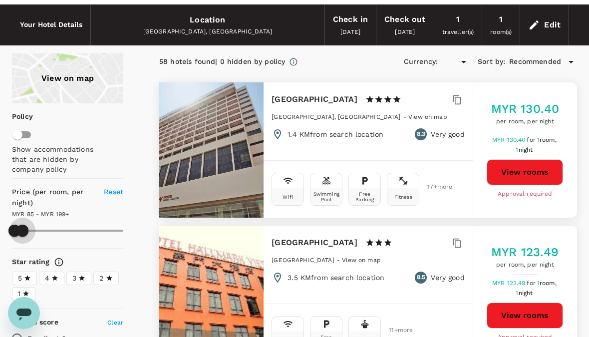
type input "198.79"
type input "MYR"
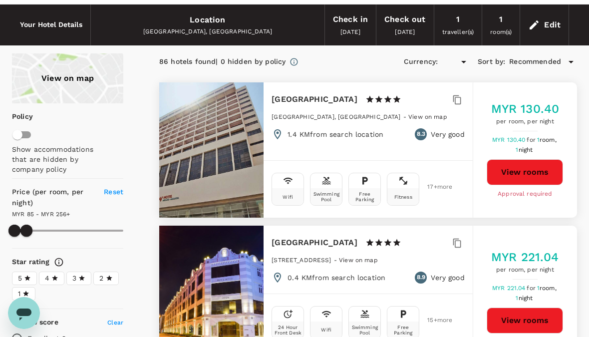
type input "255.79"
type input "MYR"
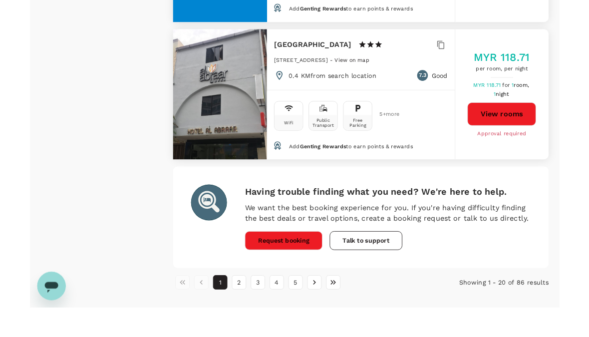
scroll to position [3036, 0]
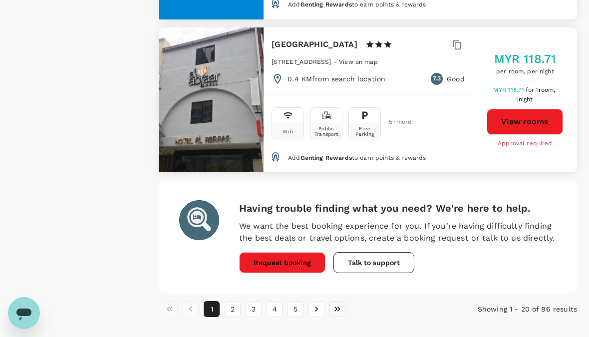
click at [344, 301] on button "Go to last page" at bounding box center [337, 309] width 16 height 16
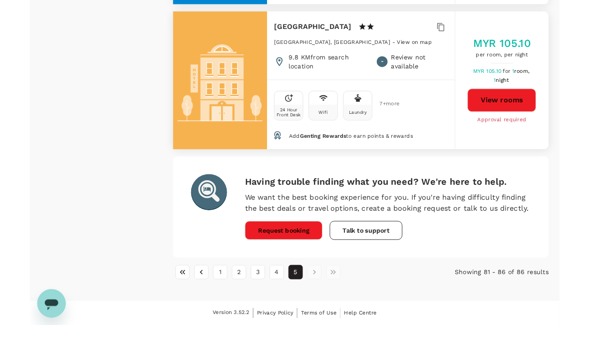
scroll to position [932, 0]
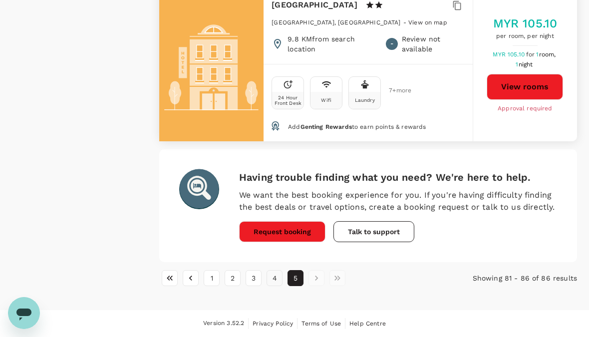
click at [279, 275] on button "4" at bounding box center [274, 278] width 16 height 16
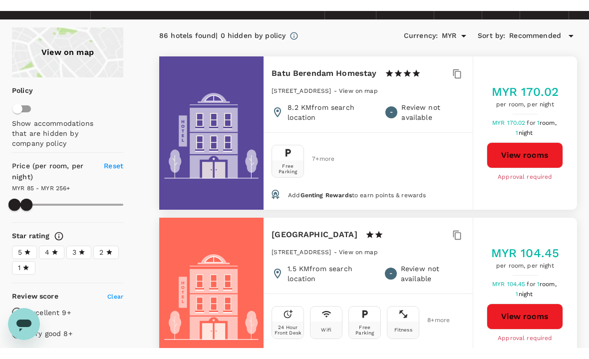
scroll to position [0, 0]
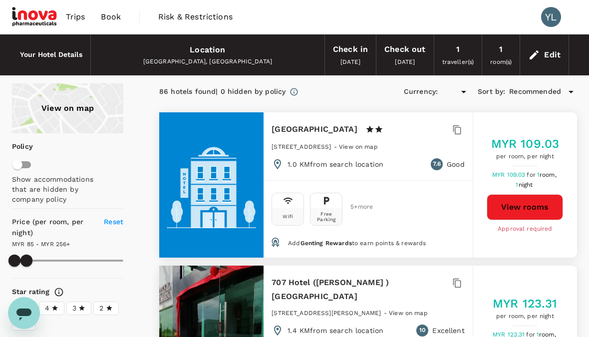
type input "255.79"
type input "MYR"
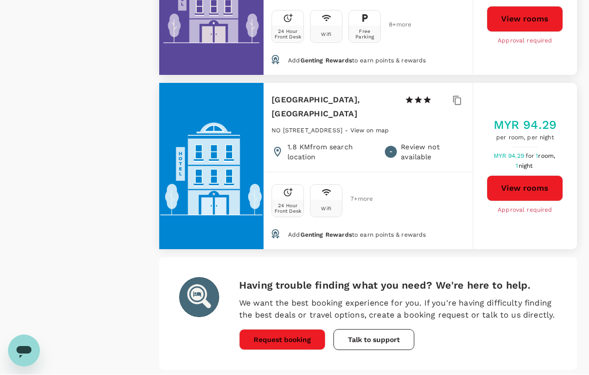
scroll to position [3054, 0]
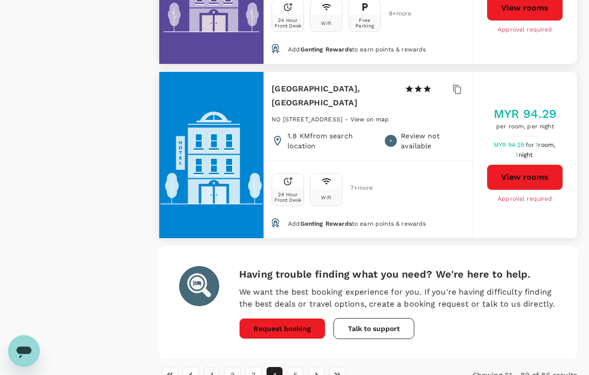
click at [207, 336] on button "1" at bounding box center [211, 375] width 16 height 16
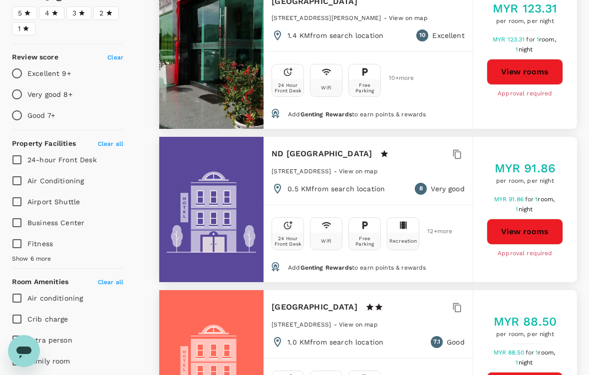
scroll to position [0, 0]
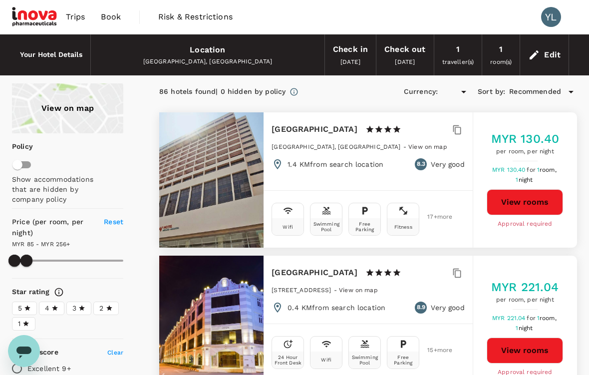
type input "255.79"
type input "MYR"
type input "255.79"
click at [544, 203] on button "View rooms" at bounding box center [524, 202] width 76 height 26
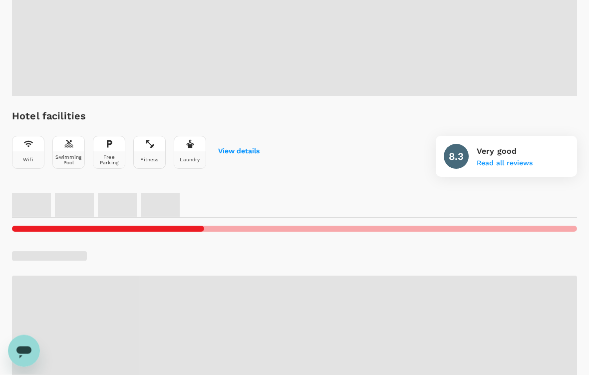
scroll to position [261, 0]
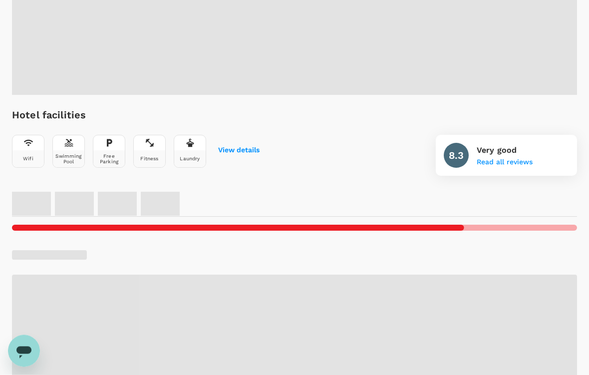
radio input "false"
radio input "true"
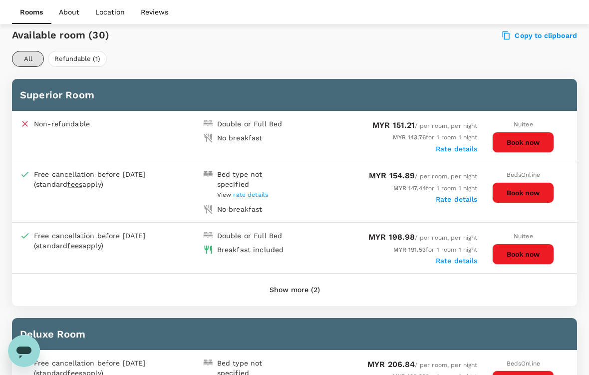
scroll to position [468, 0]
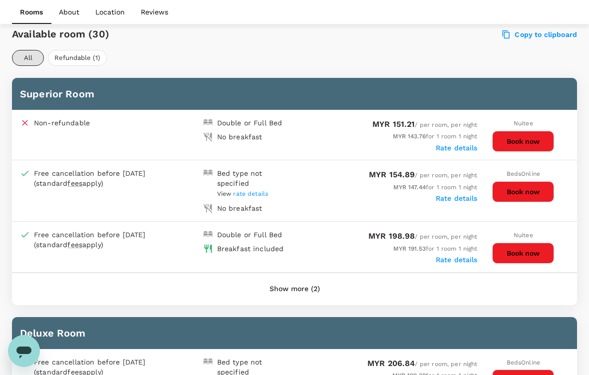
click at [527, 254] on button "Book now" at bounding box center [523, 252] width 62 height 21
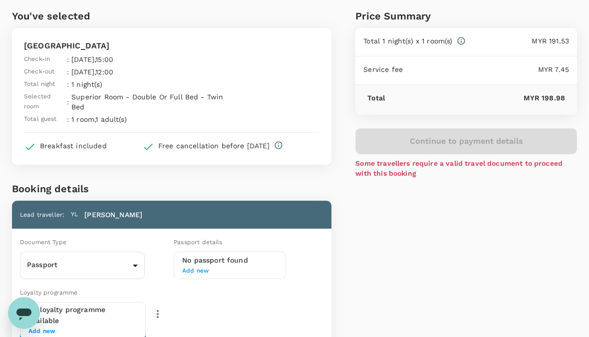
scroll to position [37, 0]
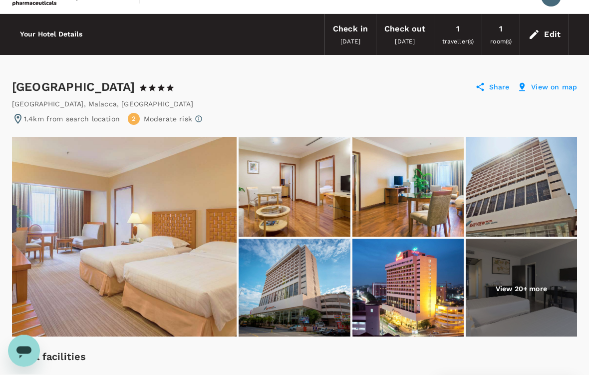
click at [100, 271] on img at bounding box center [124, 237] width 224 height 200
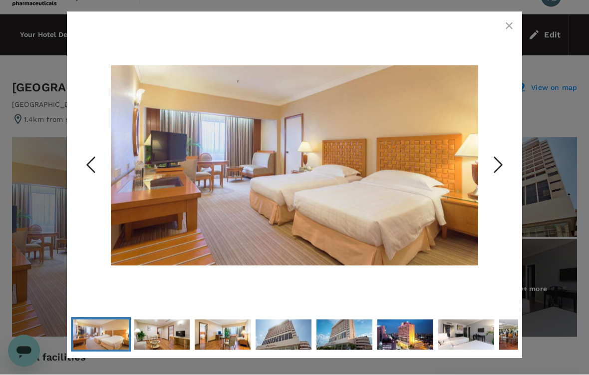
scroll to position [20, 0]
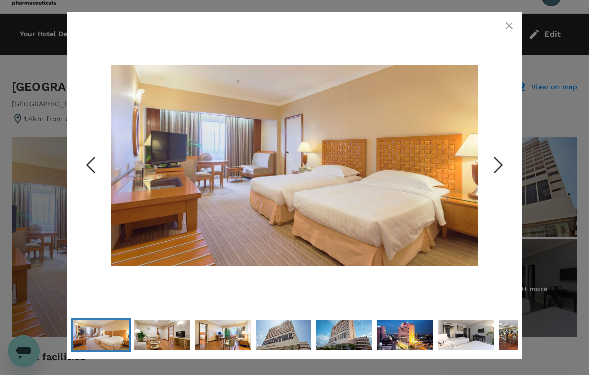
click at [501, 175] on icon "Next Slide" at bounding box center [498, 165] width 30 height 30
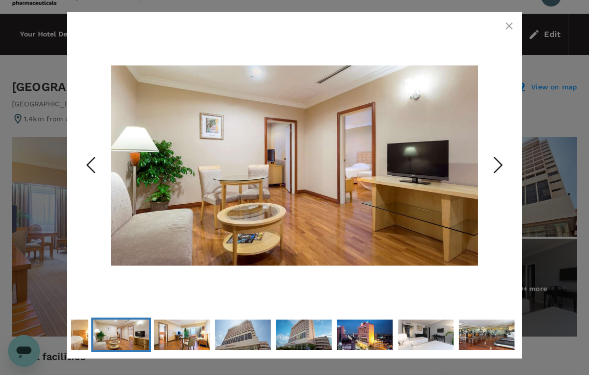
click at [501, 169] on icon "Next Slide" at bounding box center [498, 165] width 30 height 30
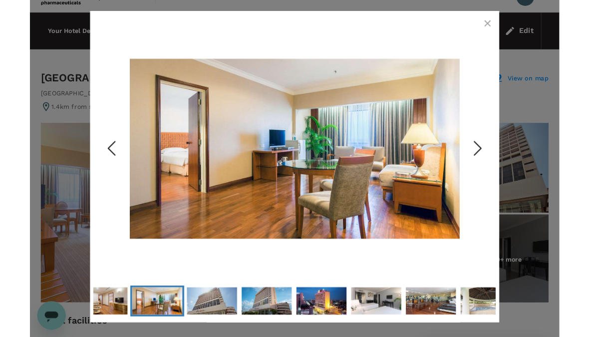
scroll to position [58, 0]
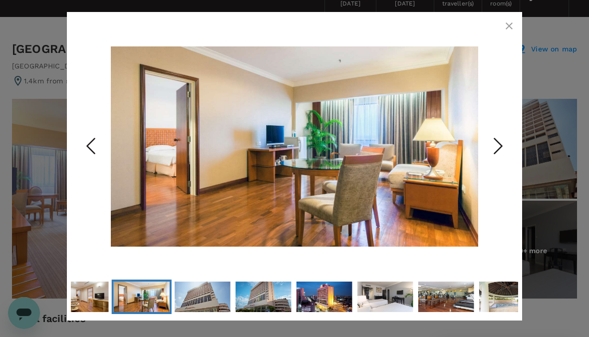
click at [500, 152] on icon "Next Slide" at bounding box center [498, 146] width 30 height 30
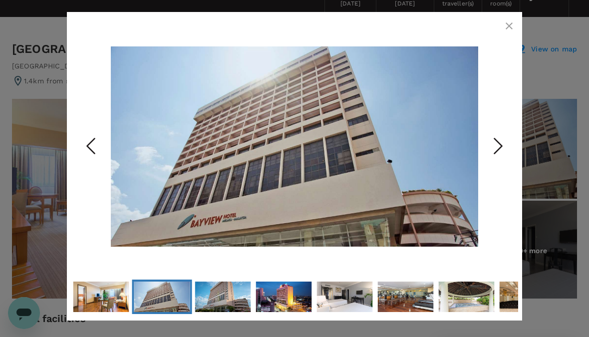
click at [504, 150] on icon "Next Slide" at bounding box center [498, 146] width 30 height 30
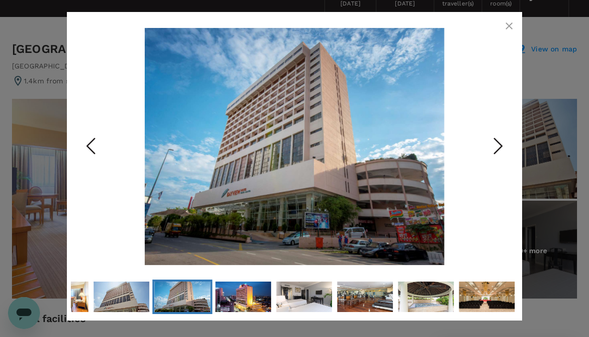
click at [498, 154] on icon "Next Slide" at bounding box center [498, 146] width 30 height 30
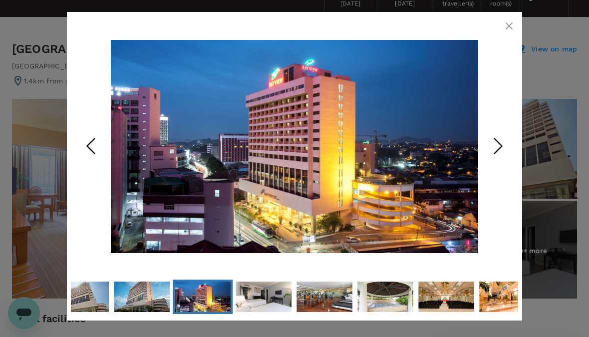
click at [499, 154] on icon "Next Slide" at bounding box center [498, 146] width 30 height 30
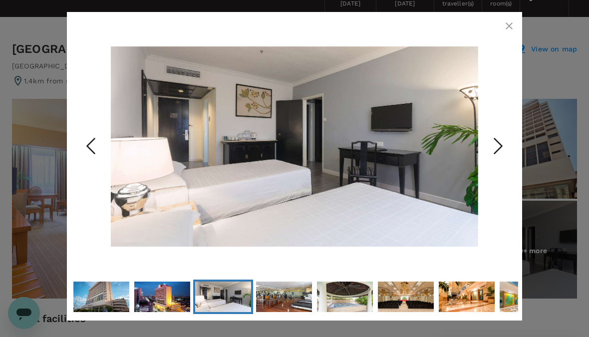
click at [496, 153] on polyline "Next Slide" at bounding box center [497, 145] width 7 height 15
